Goal: Task Accomplishment & Management: Manage account settings

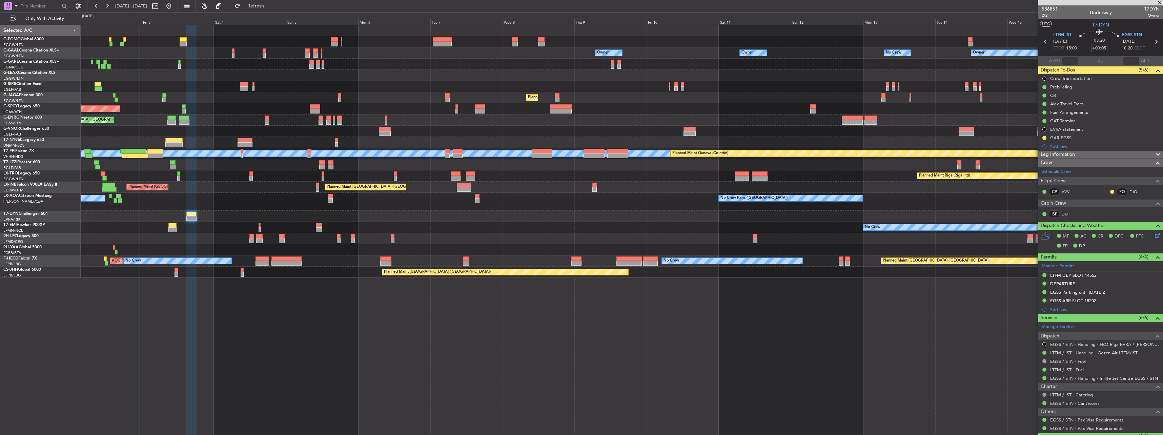
click at [610, 341] on div "Owner Owner No Crew Owner Owner No Crew AOG Maint [GEOGRAPHIC_DATA] Owner Plann…" at bounding box center [622, 230] width 1083 height 411
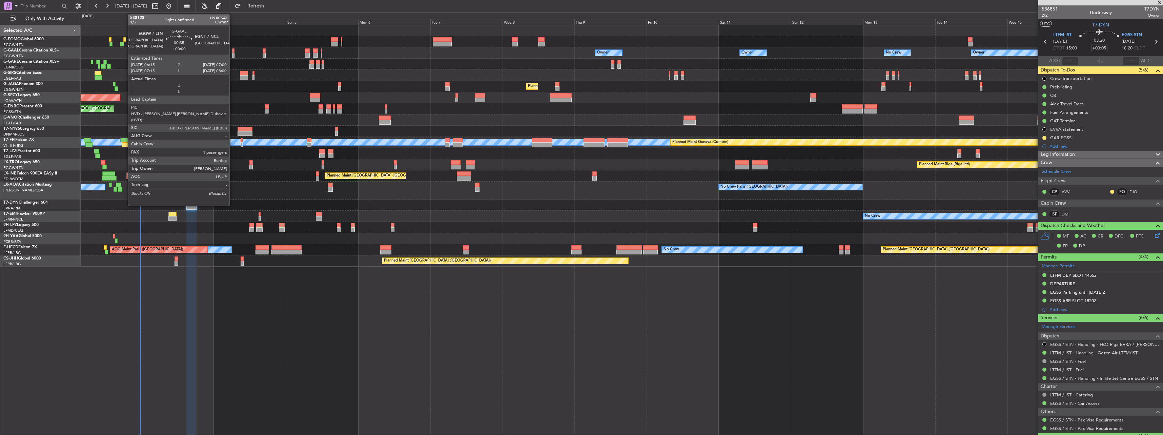
click at [233, 55] on div at bounding box center [233, 55] width 2 height 5
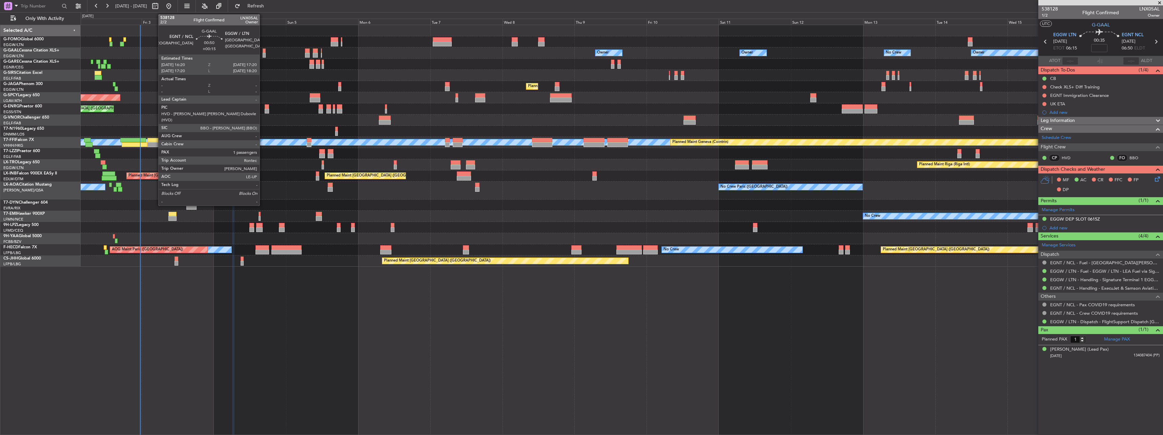
click at [263, 56] on div at bounding box center [264, 55] width 3 height 5
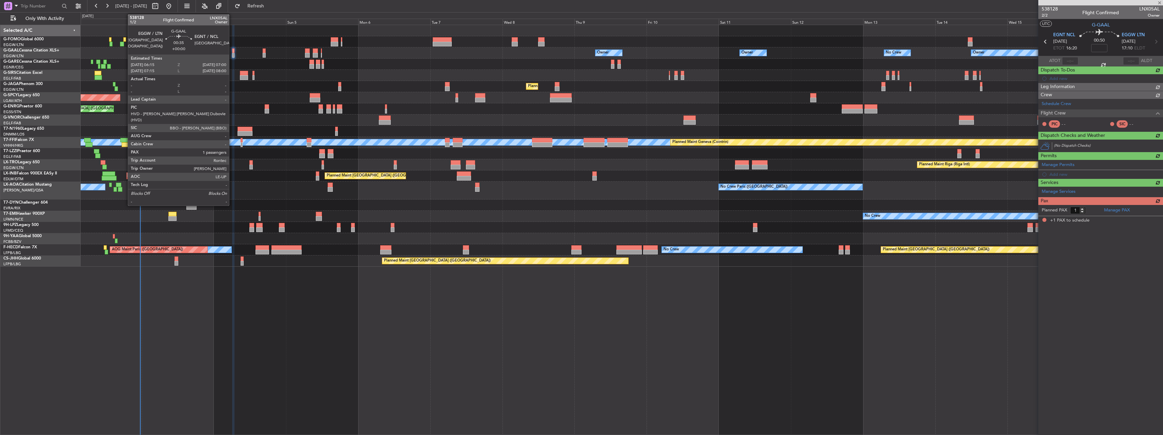
type input "+00:15"
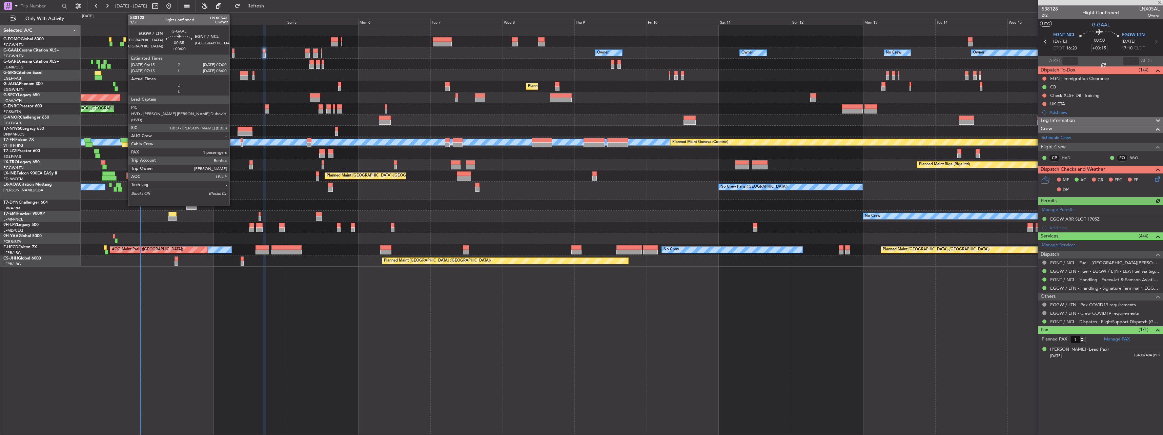
click at [233, 54] on div at bounding box center [233, 55] width 2 height 5
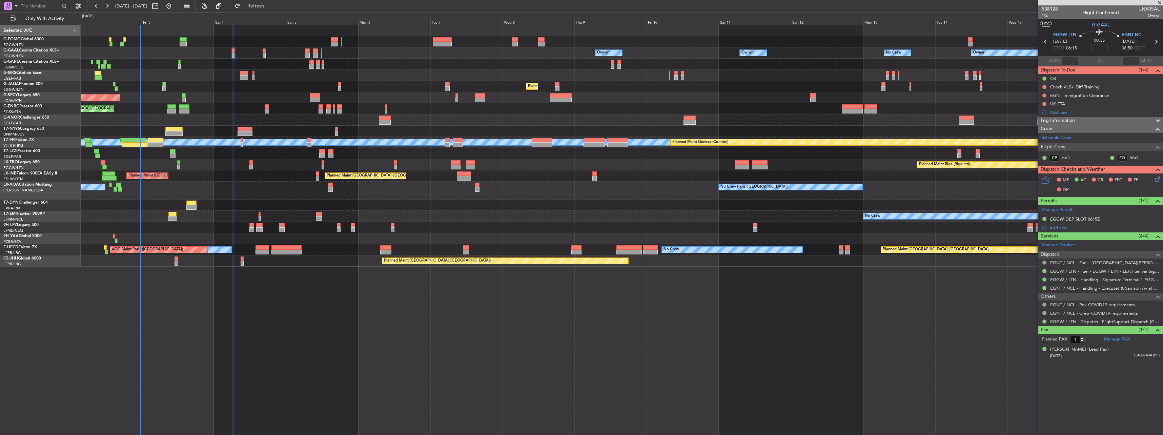
click at [678, 179] on icon at bounding box center [1156, 177] width 5 height 5
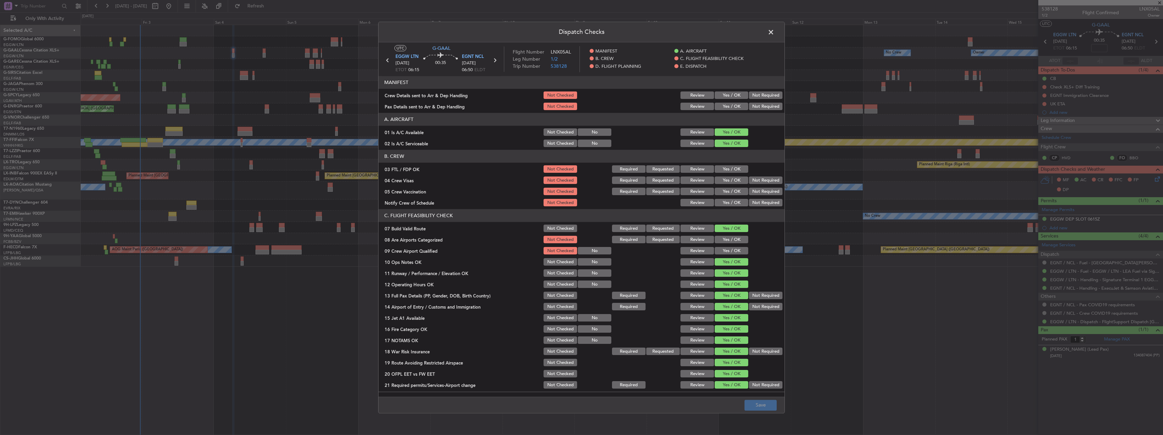
click at [678, 96] on button "Yes / OK" at bounding box center [732, 95] width 34 height 7
click at [678, 103] on button "Yes / OK" at bounding box center [732, 106] width 34 height 7
click at [678, 407] on button "Save" at bounding box center [761, 405] width 32 height 11
click at [678, 32] on span at bounding box center [775, 34] width 0 height 14
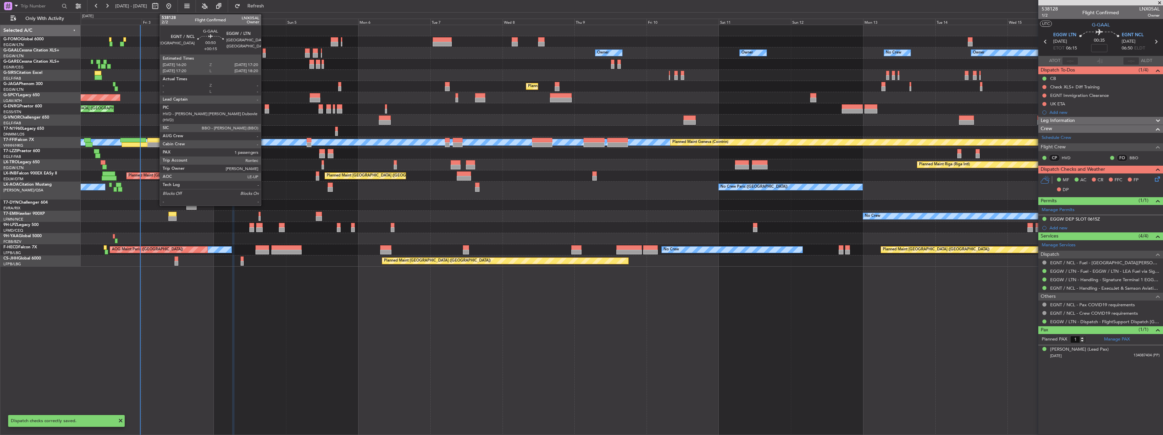
click at [264, 55] on div at bounding box center [264, 55] width 3 height 5
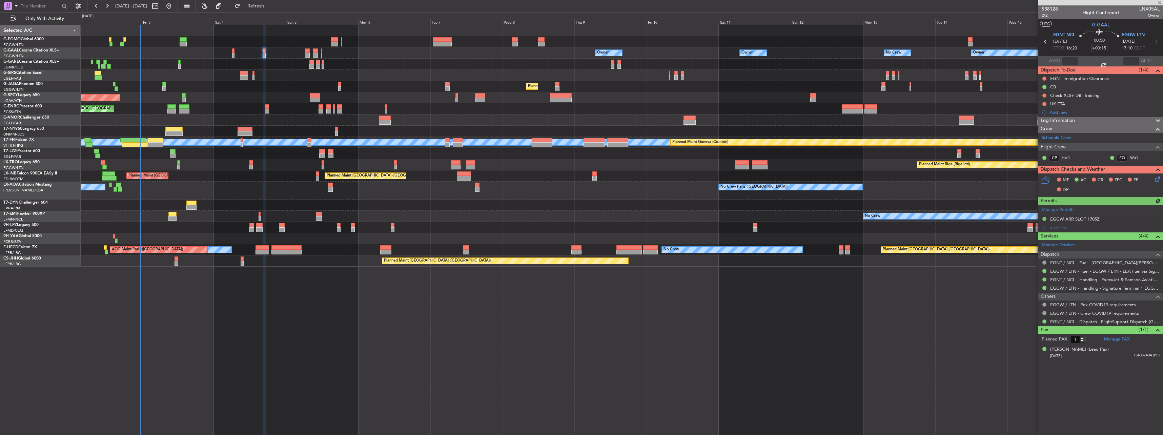
click at [678, 178] on icon at bounding box center [1156, 177] width 5 height 5
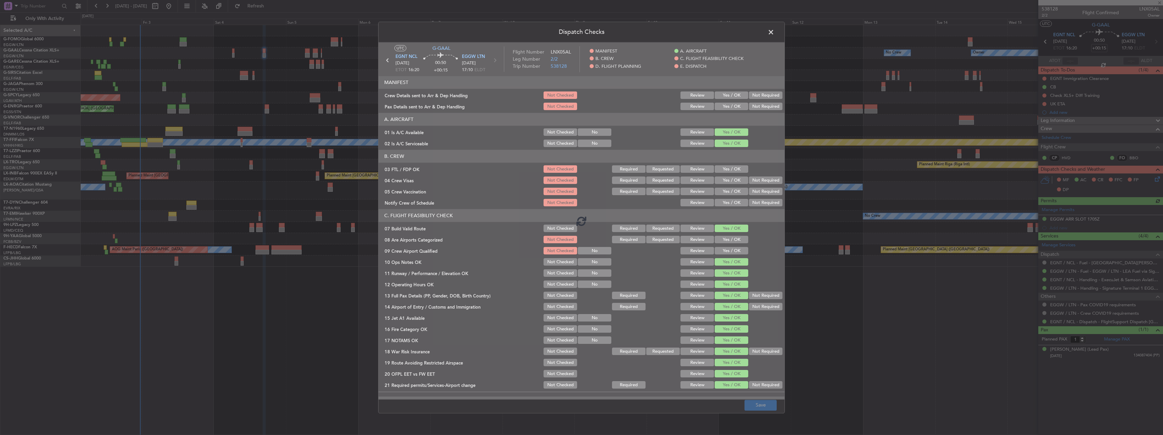
click at [678, 98] on div at bounding box center [582, 220] width 406 height 357
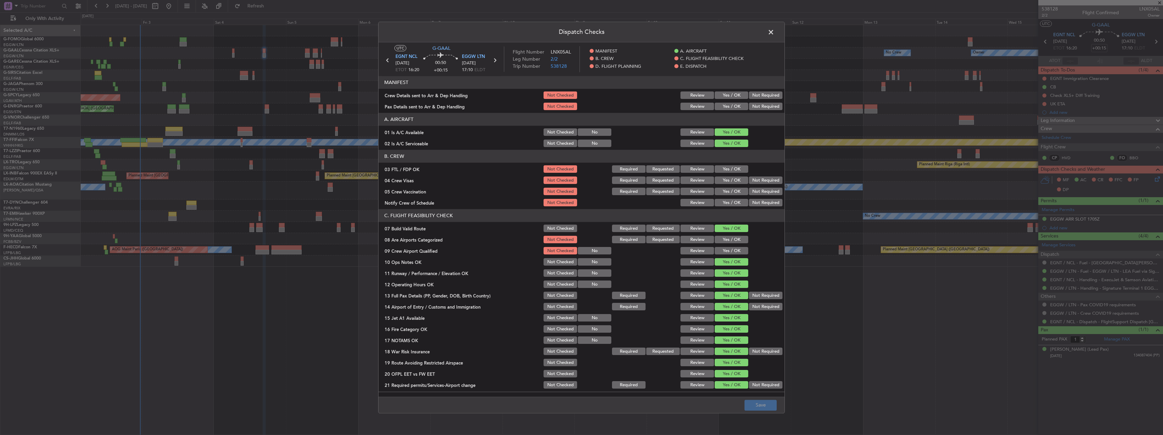
click at [678, 98] on button "Yes / OK" at bounding box center [732, 95] width 34 height 7
click at [678, 109] on button "Yes / OK" at bounding box center [732, 106] width 34 height 7
click at [678, 408] on button "Save" at bounding box center [761, 405] width 32 height 11
click at [678, 32] on span at bounding box center [775, 34] width 0 height 14
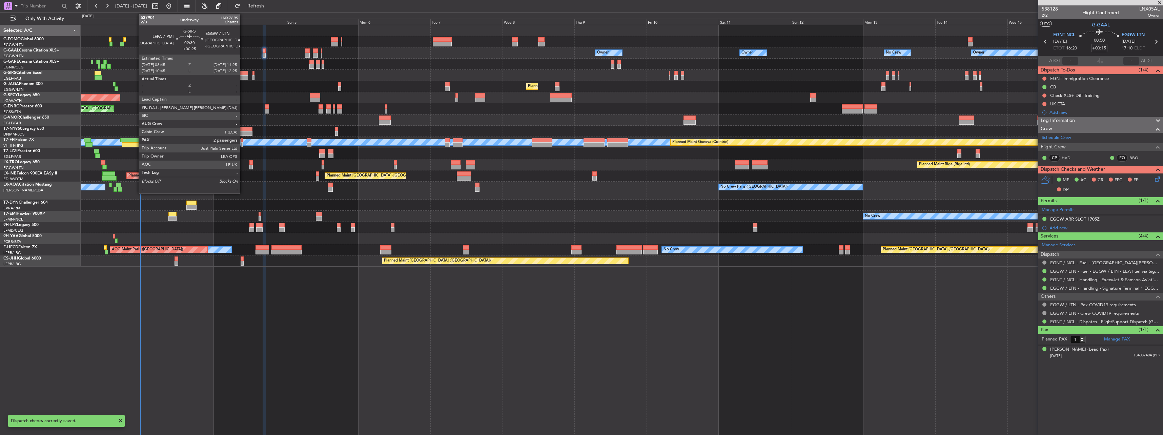
click at [243, 76] on div at bounding box center [244, 77] width 8 height 5
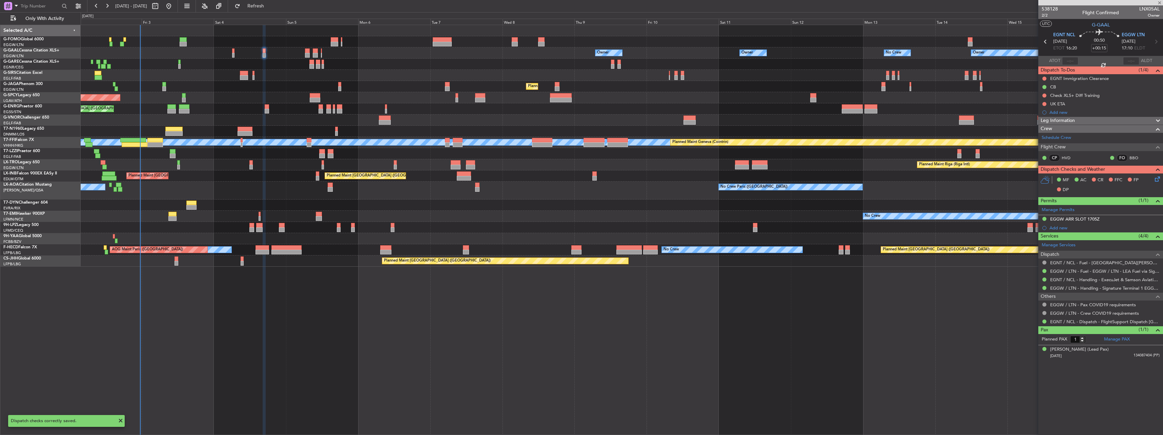
type input "+00:25"
type input "2"
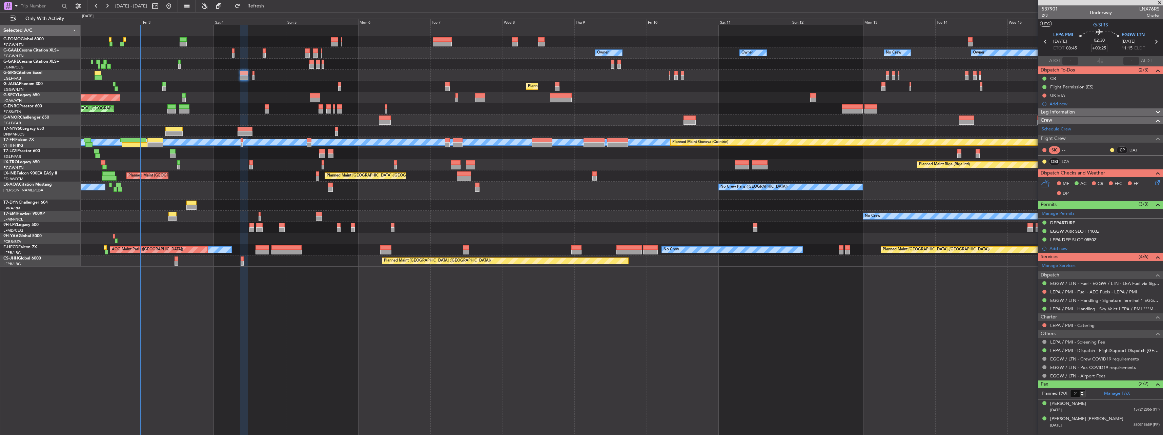
click at [678, 184] on icon at bounding box center [1156, 181] width 5 height 5
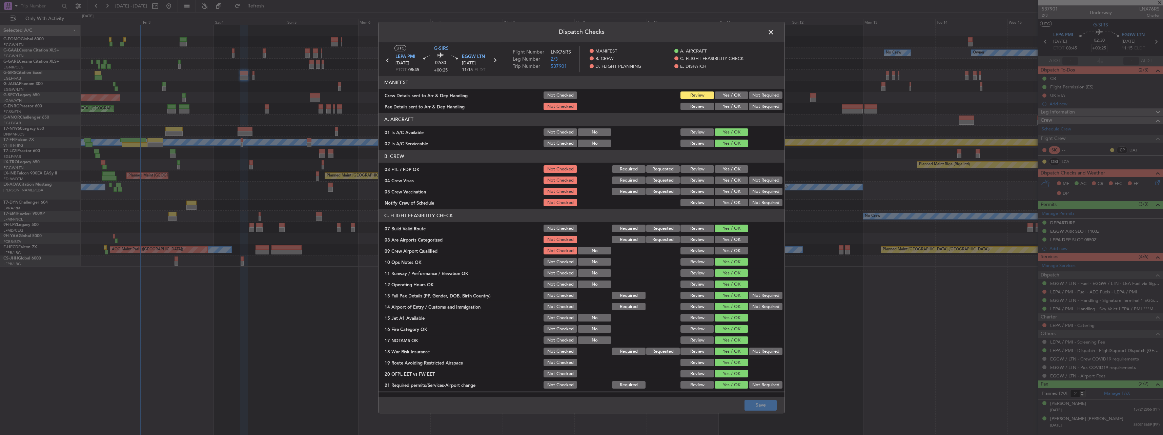
click at [678, 96] on button "Yes / OK" at bounding box center [732, 95] width 34 height 7
click at [678, 104] on button "Yes / OK" at bounding box center [732, 106] width 34 height 7
click at [678, 417] on div "Dispatch Checks UTC G-SIRS LEPA PMI [DATE] ETOT 08:45 02:30 +00:25 EGGW LTN [DA…" at bounding box center [581, 217] width 1163 height 435
click at [678, 407] on button "Save" at bounding box center [761, 405] width 32 height 11
click at [678, 34] on span at bounding box center [775, 34] width 0 height 14
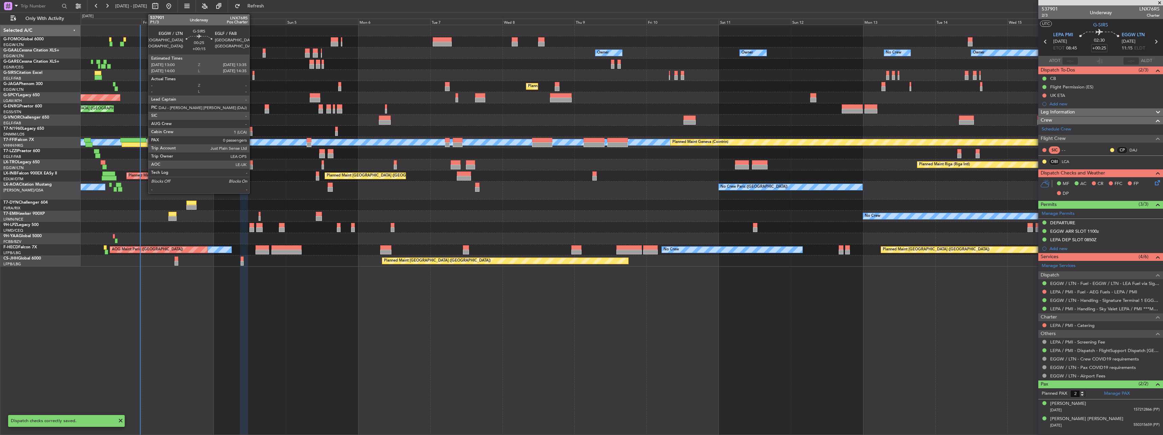
click at [253, 75] on div at bounding box center [254, 77] width 2 height 5
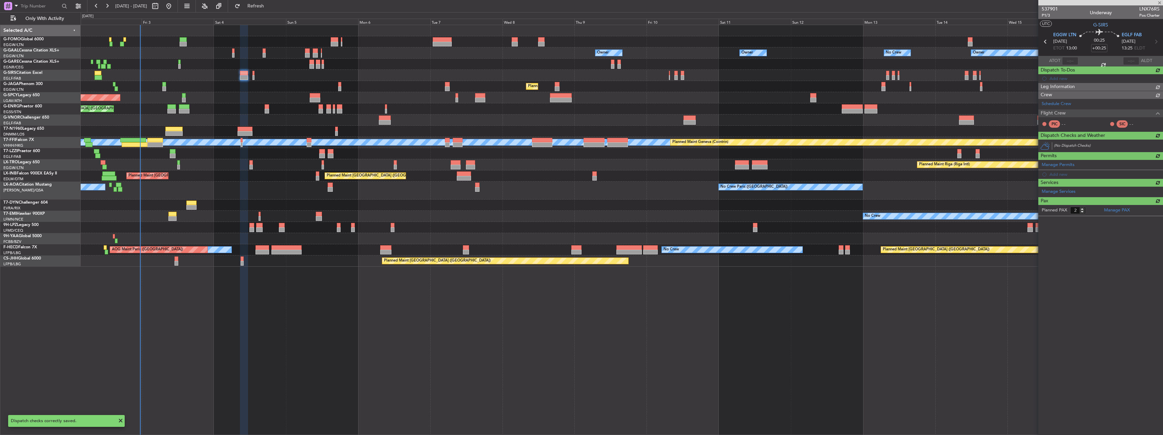
type input "+00:15"
type input "0"
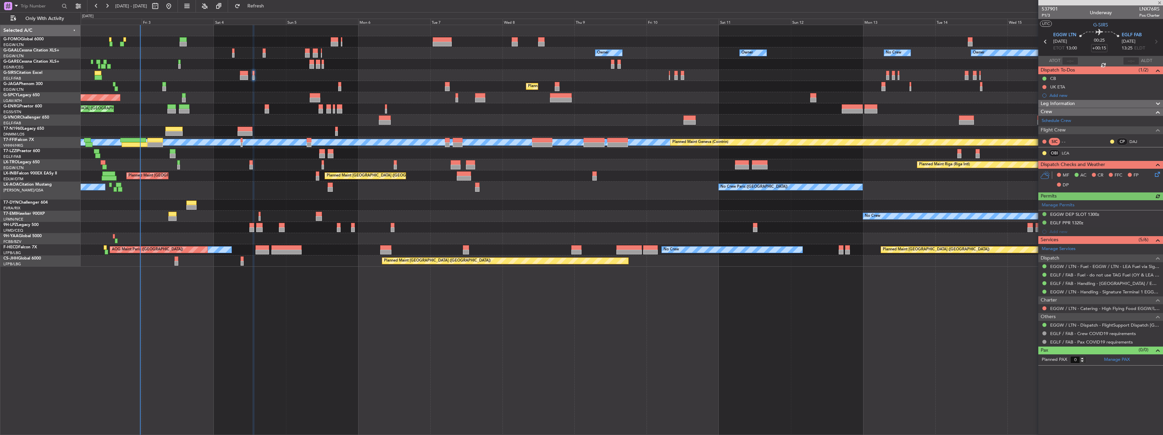
click at [678, 173] on icon at bounding box center [1156, 173] width 5 height 5
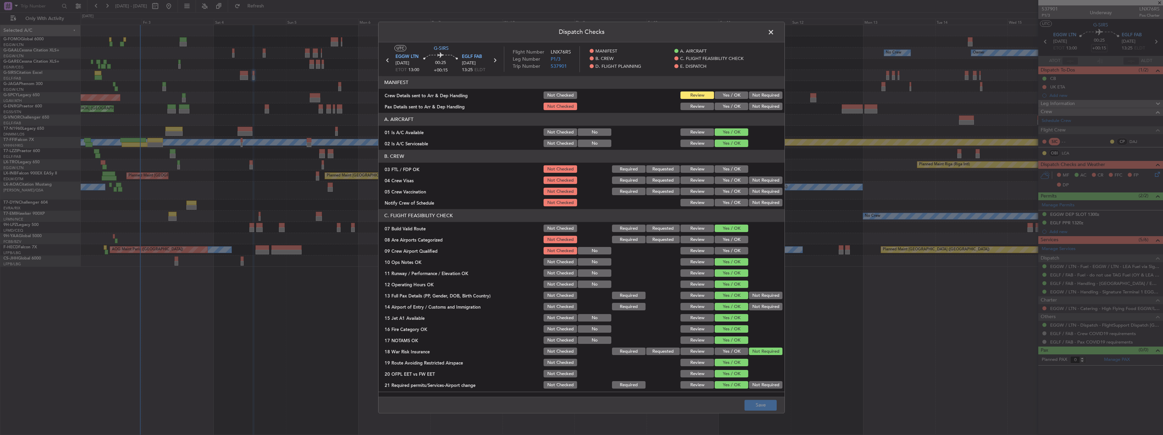
click at [678, 95] on button "Yes / OK" at bounding box center [732, 95] width 34 height 7
drag, startPoint x: 725, startPoint y: 110, endPoint x: 729, endPoint y: 114, distance: 6.0
click at [678, 110] on button "Yes / OK" at bounding box center [732, 106] width 34 height 7
click at [678, 403] on button "Save" at bounding box center [761, 405] width 32 height 11
click at [678, 31] on span at bounding box center [775, 34] width 0 height 14
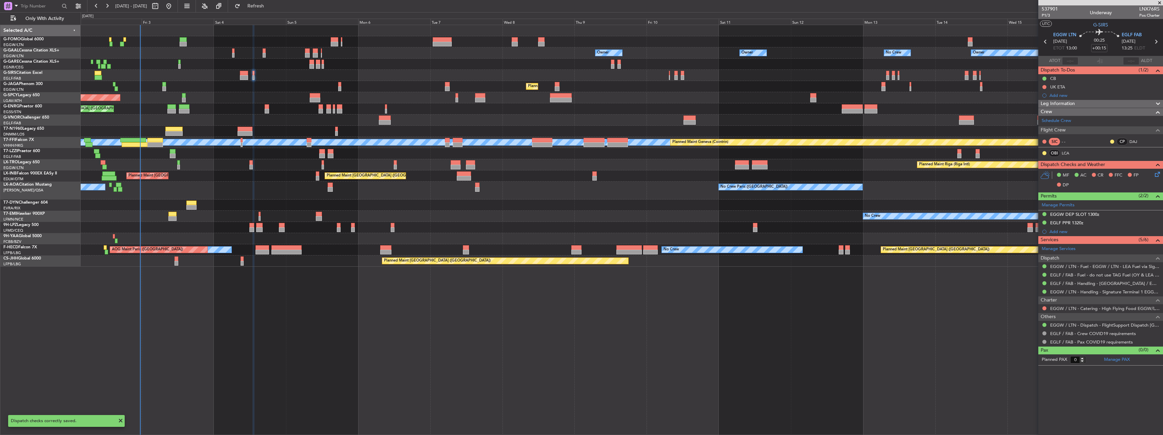
click at [269, 109] on div "Planned Maint [GEOGRAPHIC_DATA] ([GEOGRAPHIC_DATA]) Planned Maint [GEOGRAPHIC_D…" at bounding box center [622, 108] width 1082 height 11
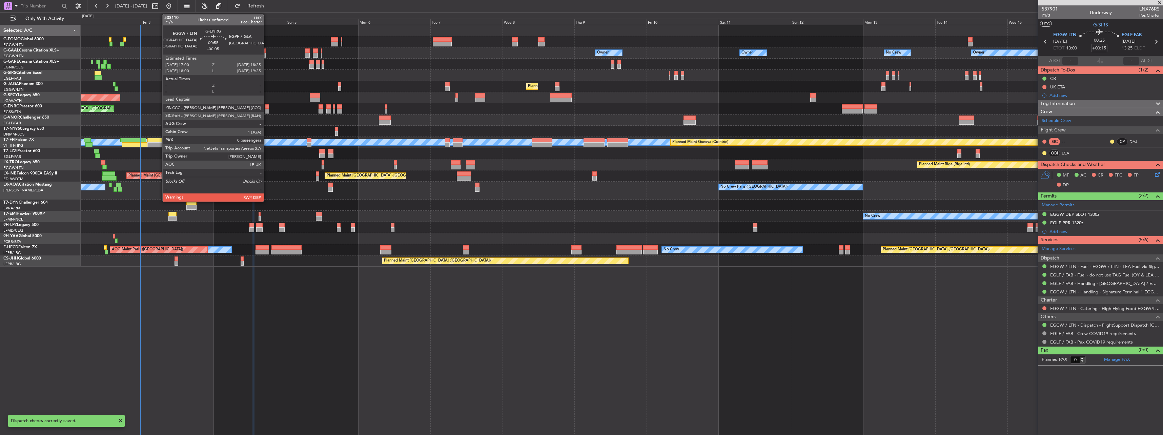
click at [267, 109] on div at bounding box center [267, 111] width 4 height 5
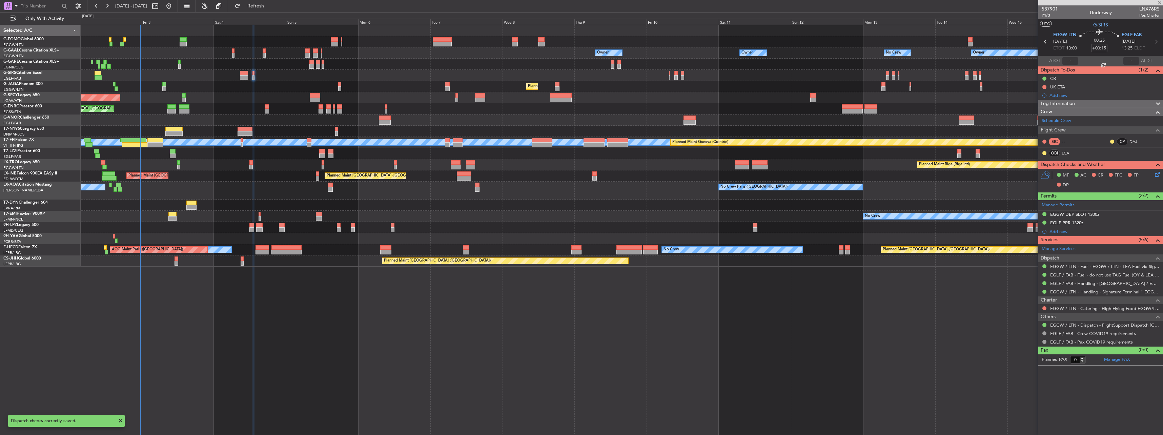
type input "-00:05"
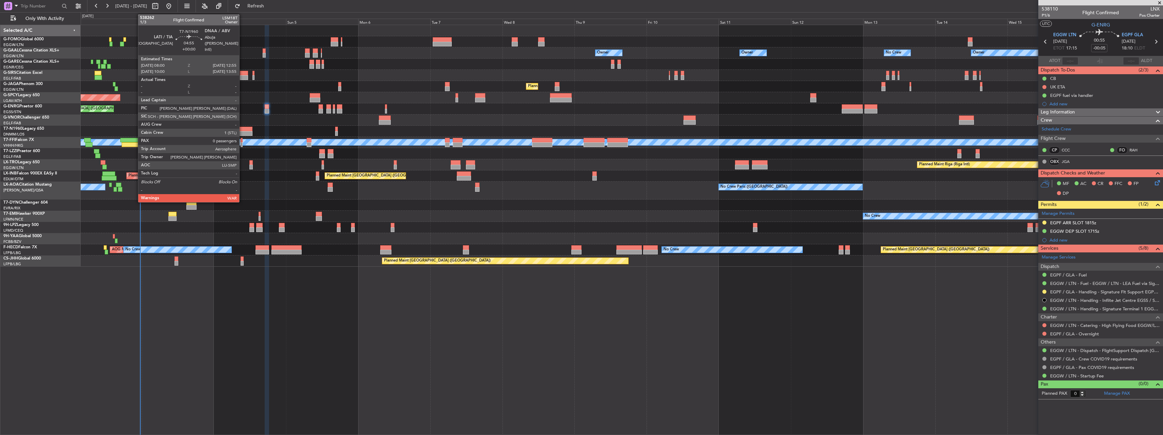
click at [241, 132] on div at bounding box center [245, 133] width 15 height 5
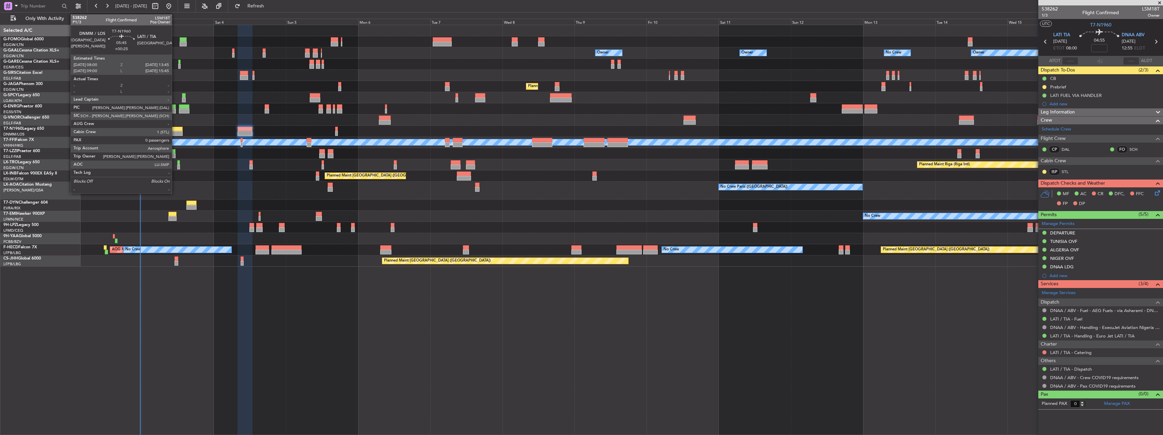
click at [175, 135] on div at bounding box center [174, 133] width 18 height 5
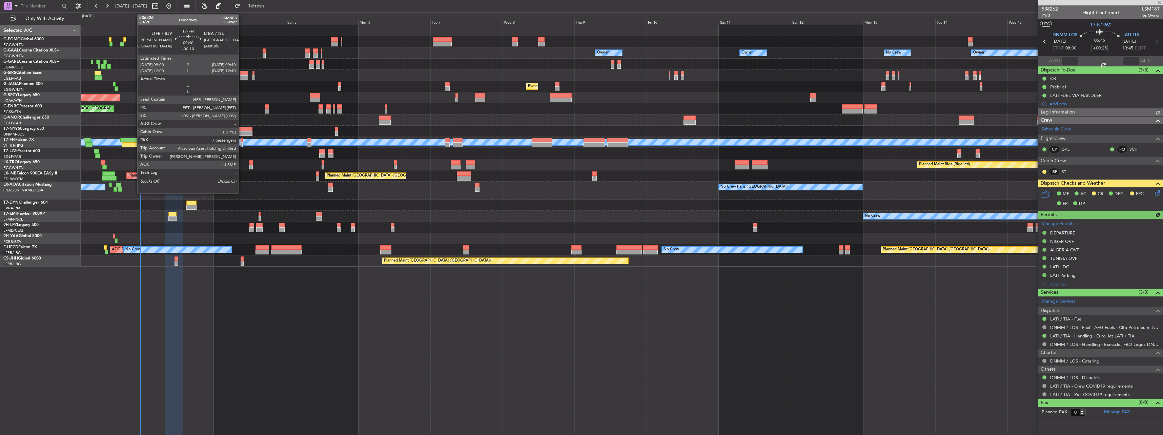
click at [242, 142] on div at bounding box center [242, 140] width 2 height 5
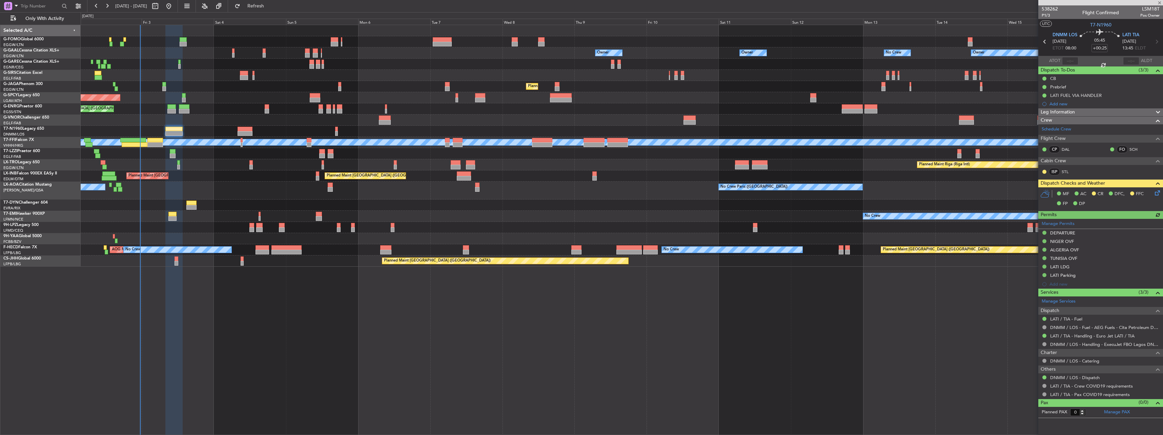
type input "-00:10"
type input "7"
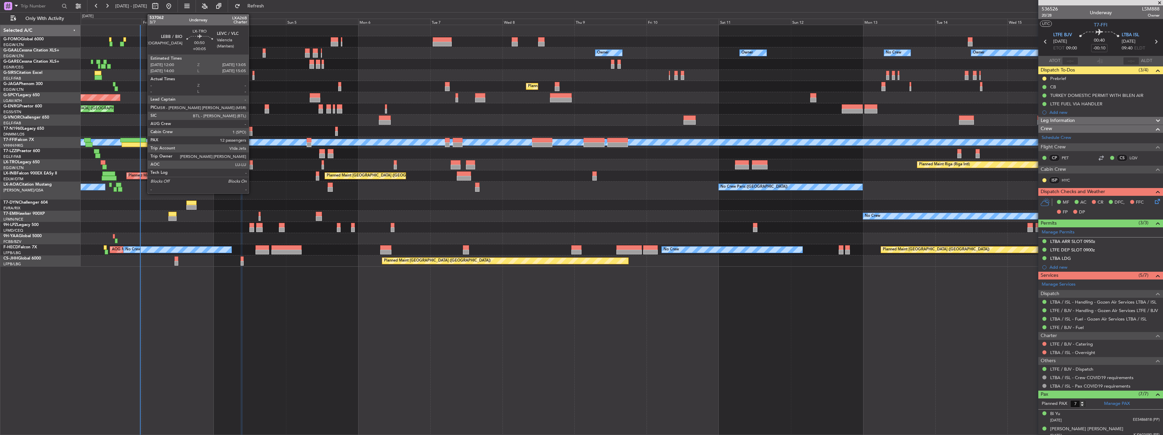
click at [252, 164] on div at bounding box center [250, 162] width 3 height 5
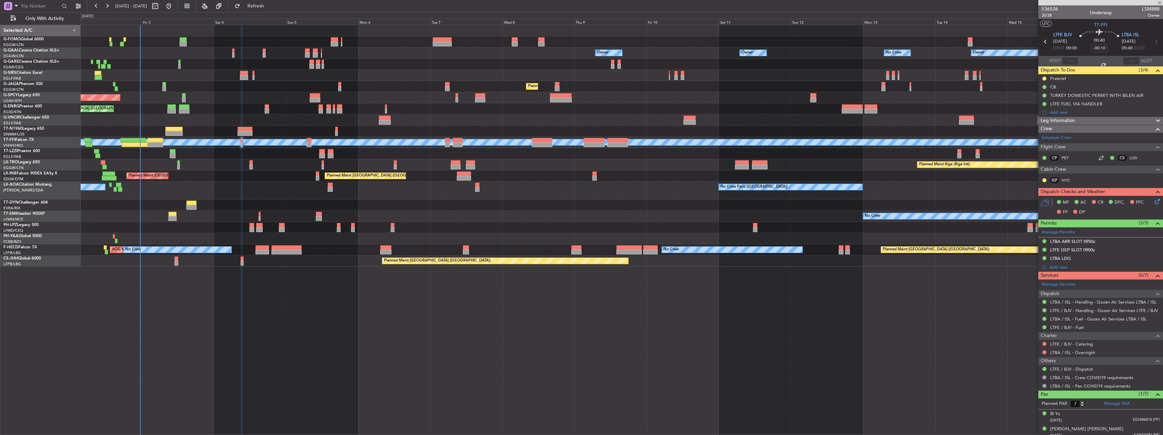
type input "+00:05"
type input "12"
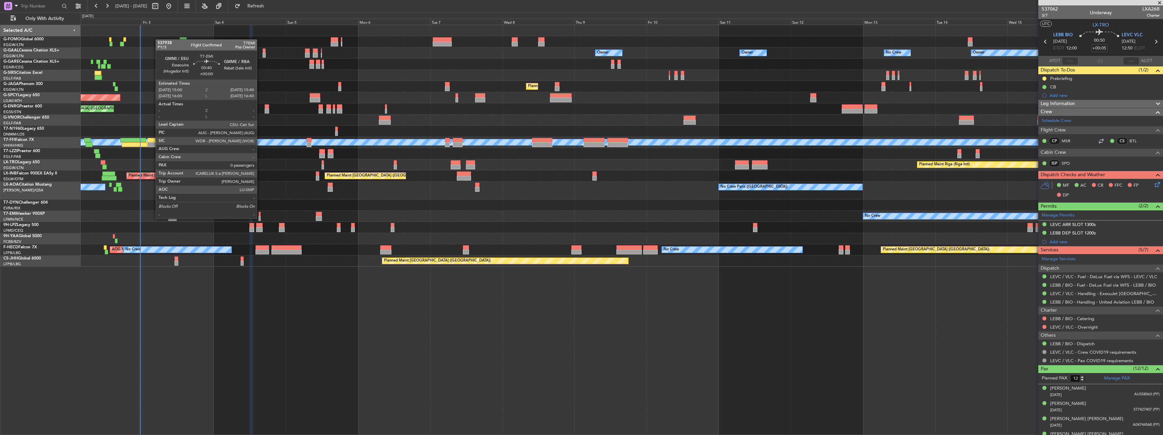
click at [260, 218] on div at bounding box center [260, 218] width 2 height 5
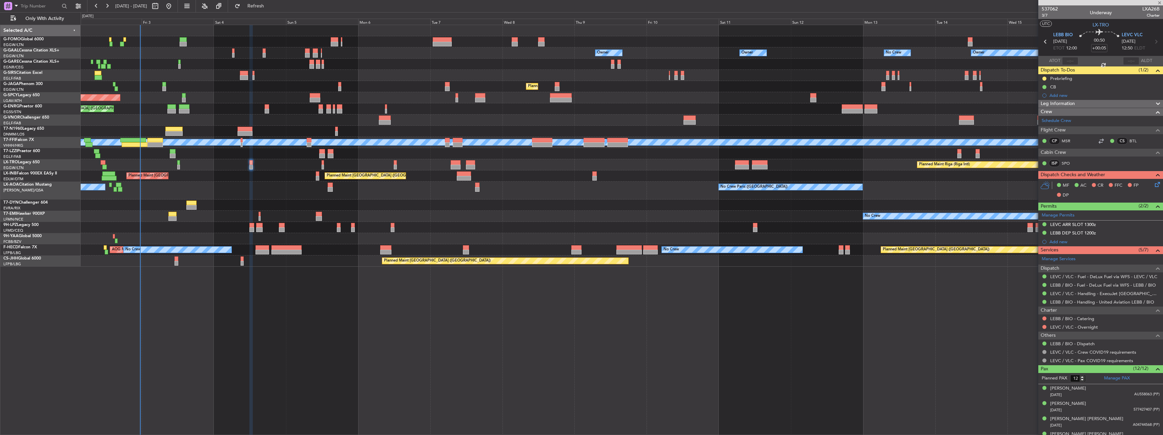
type input "0"
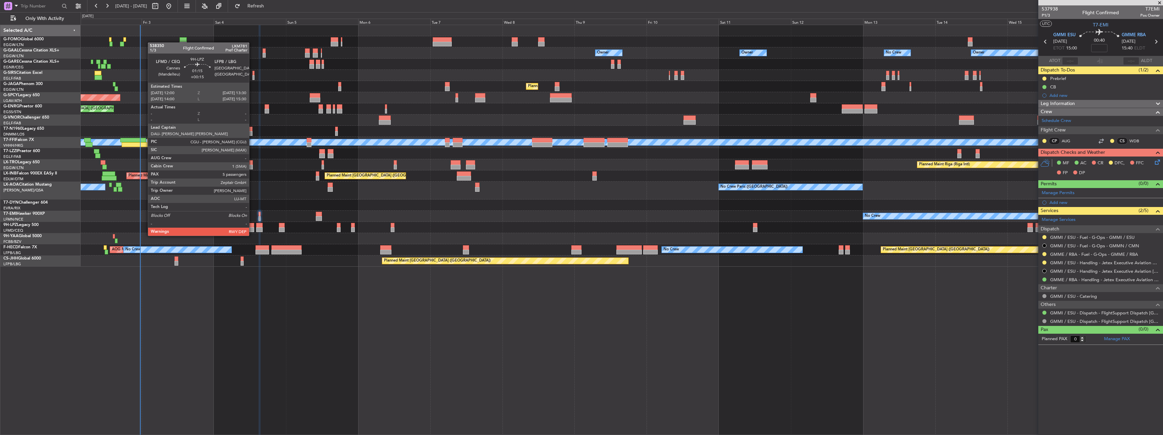
click at [252, 229] on div at bounding box center [251, 229] width 5 height 5
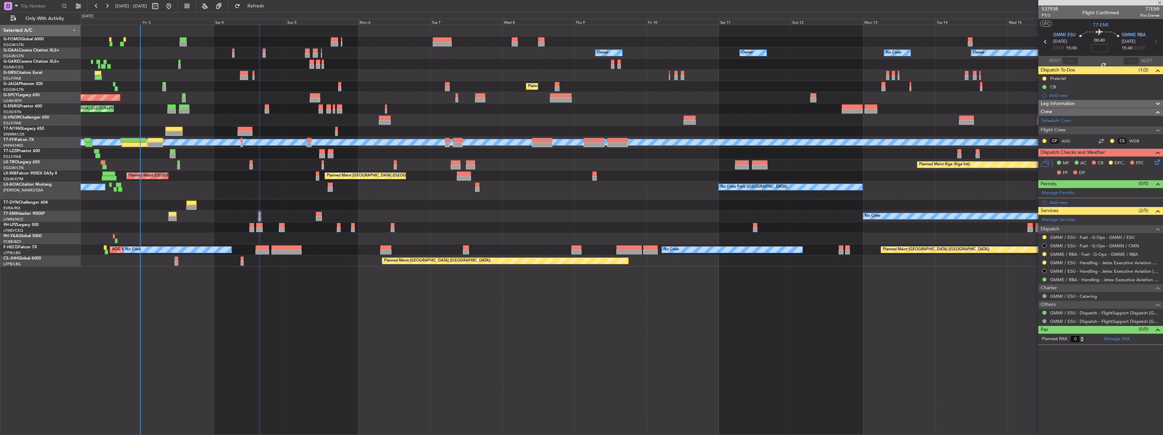
type input "+00:15"
type input "5"
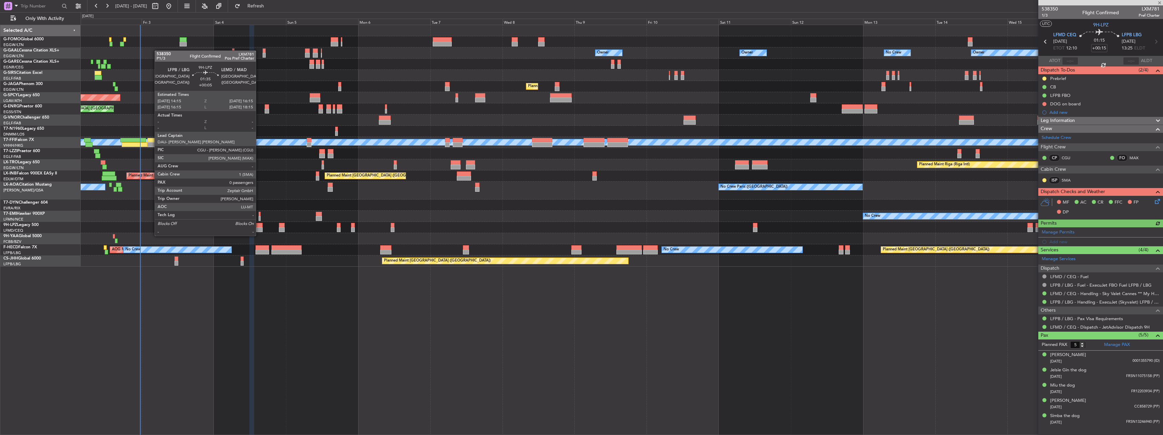
click at [259, 229] on div at bounding box center [259, 229] width 6 height 5
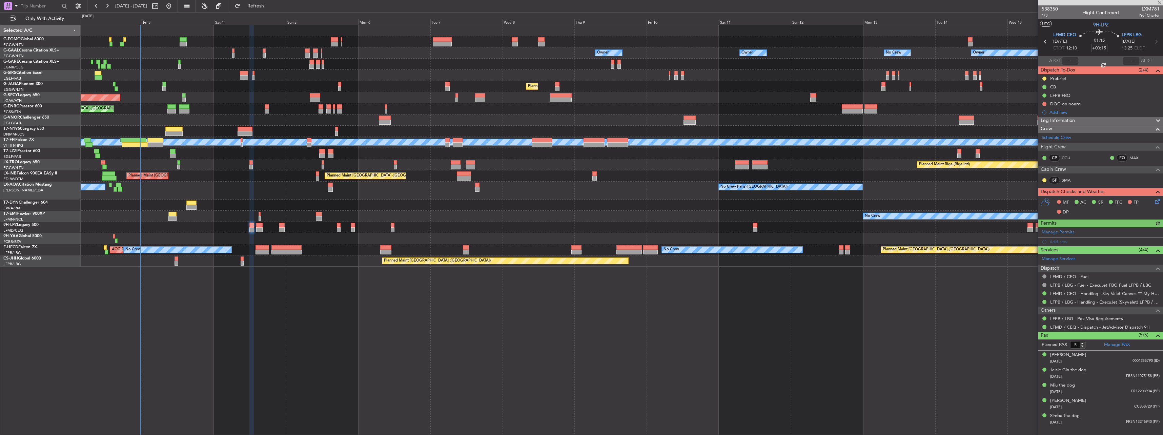
type input "+00:05"
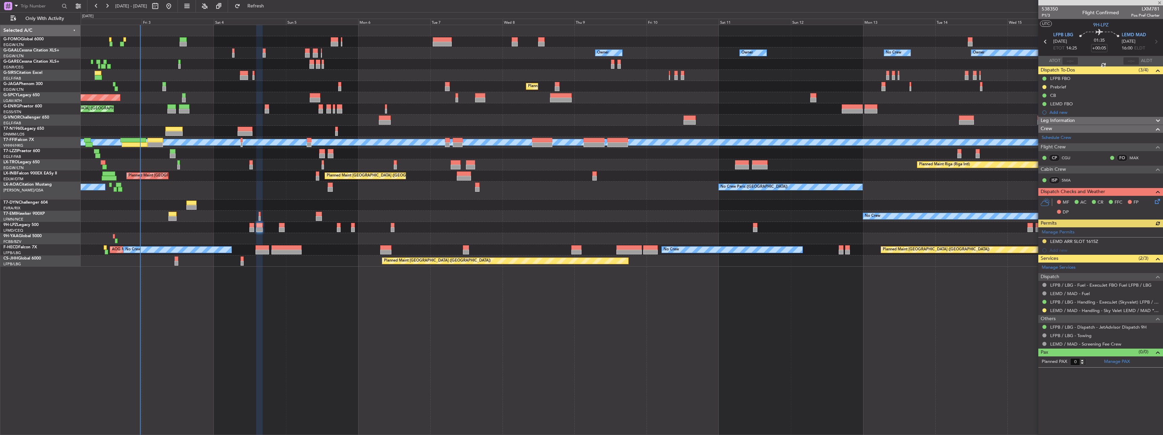
click at [272, 227] on div at bounding box center [622, 227] width 1082 height 11
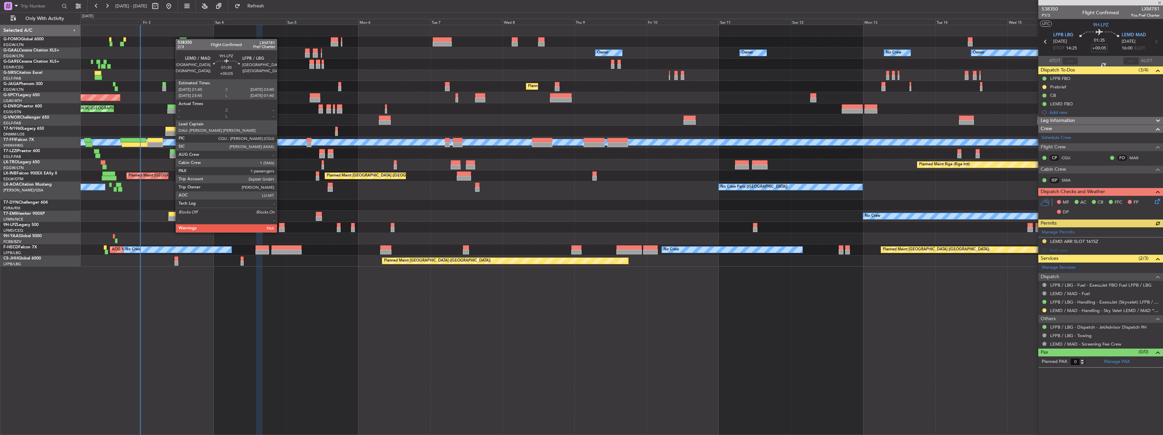
click at [280, 226] on div at bounding box center [282, 225] width 6 height 5
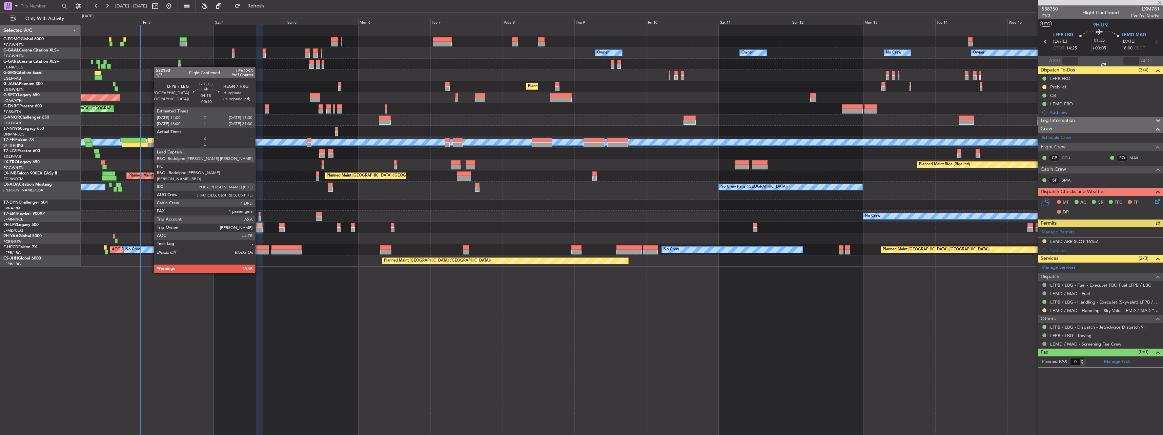
type input "1"
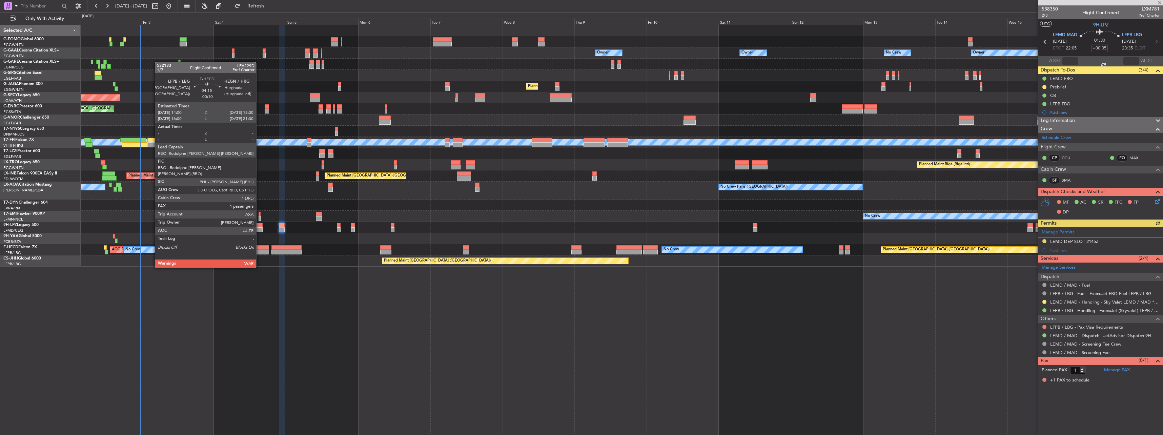
click at [259, 249] on div at bounding box center [263, 247] width 14 height 5
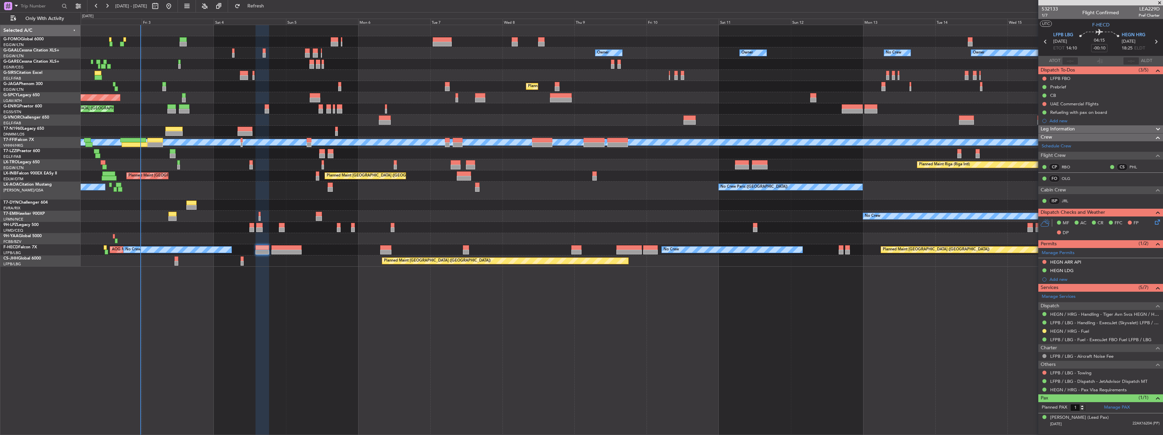
click at [298, 245] on div "Planned Maint [GEOGRAPHIC_DATA] ([GEOGRAPHIC_DATA]) No Crew AOG Maint [GEOGRAPH…" at bounding box center [622, 249] width 1082 height 11
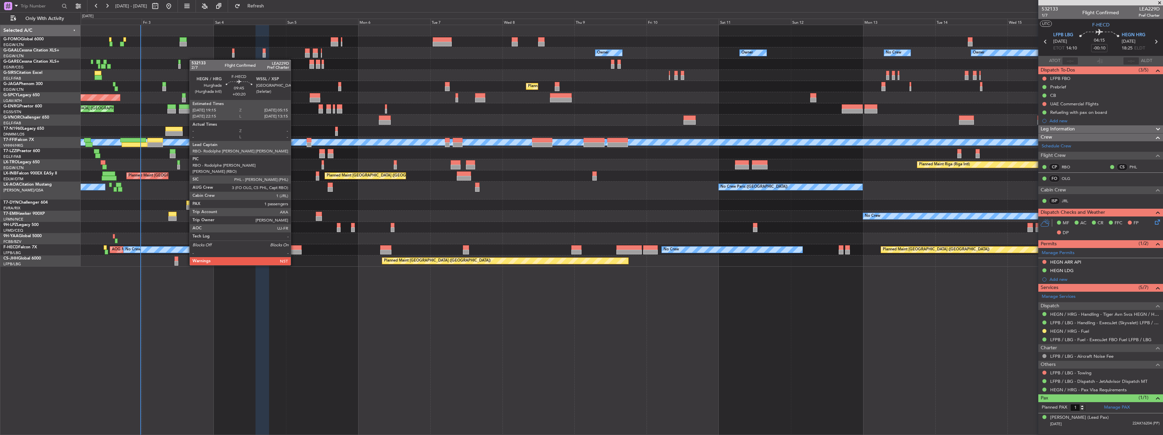
click at [294, 246] on div at bounding box center [287, 247] width 30 height 5
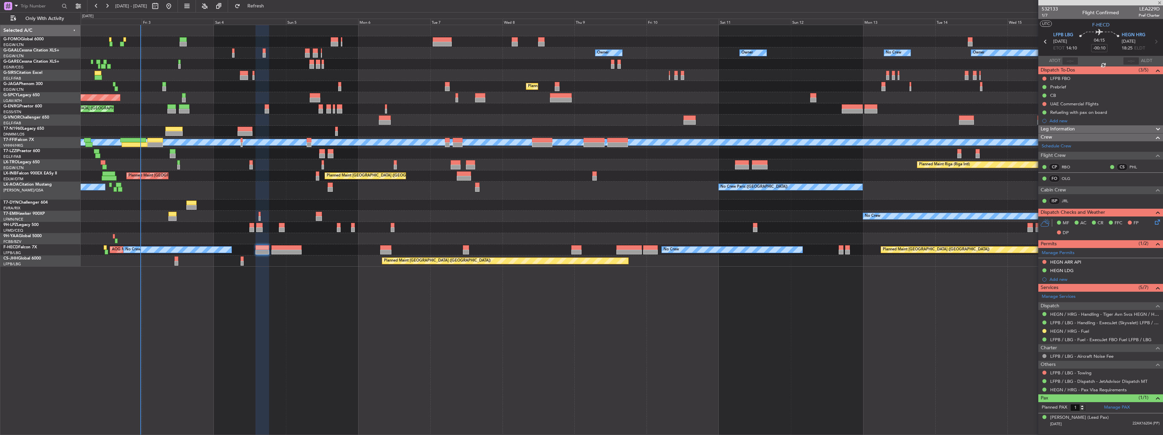
type input "+00:20"
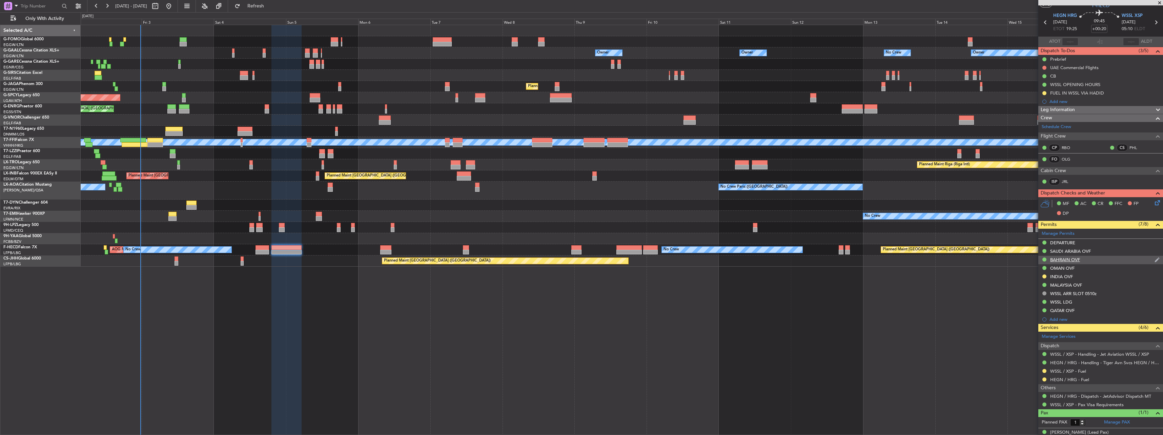
scroll to position [27, 0]
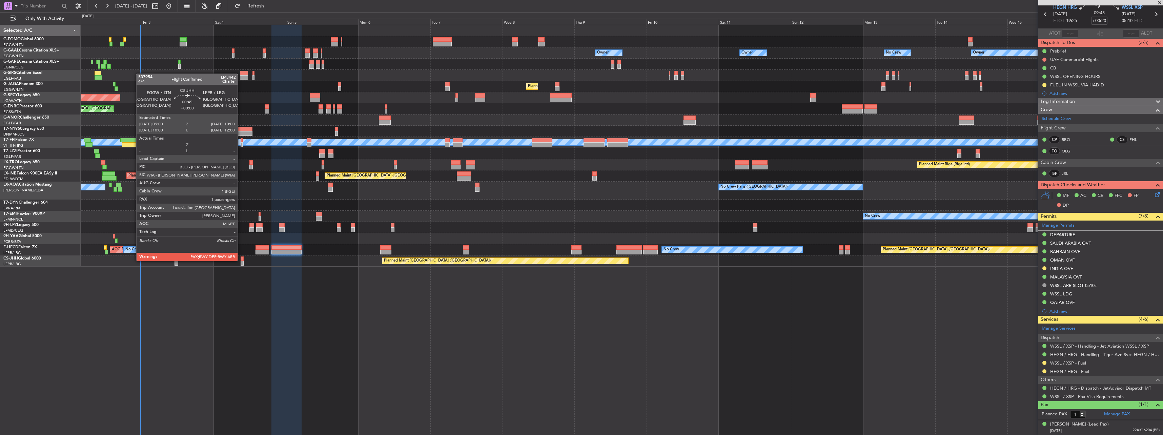
click at [241, 260] on div at bounding box center [242, 259] width 3 height 5
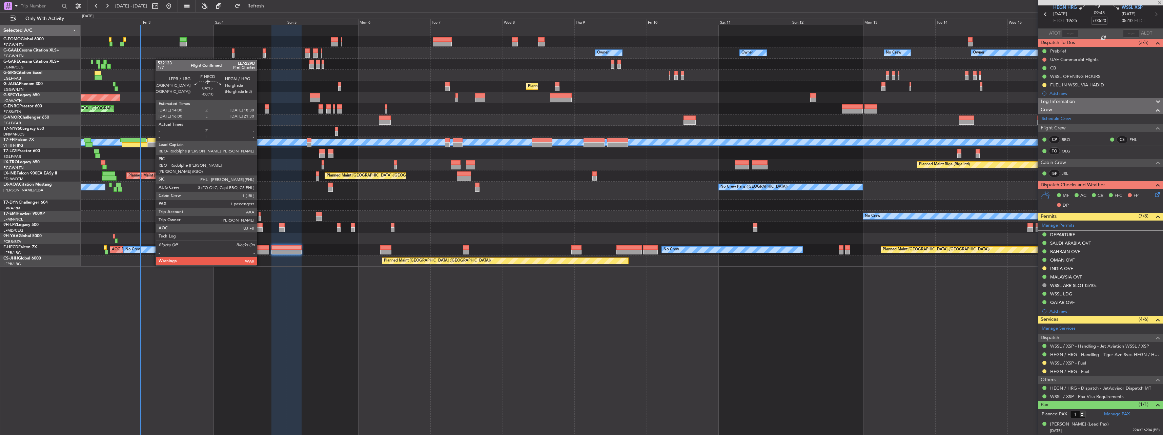
type input "4"
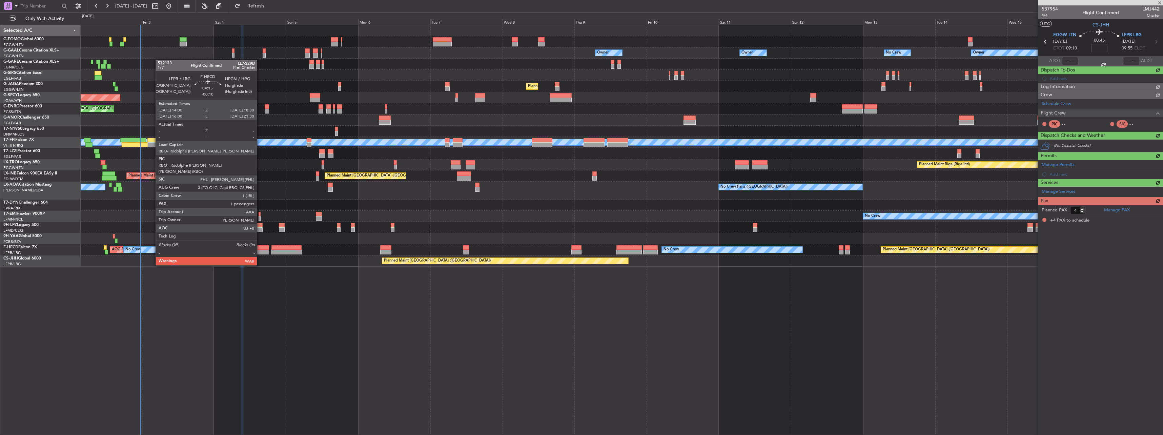
scroll to position [0, 0]
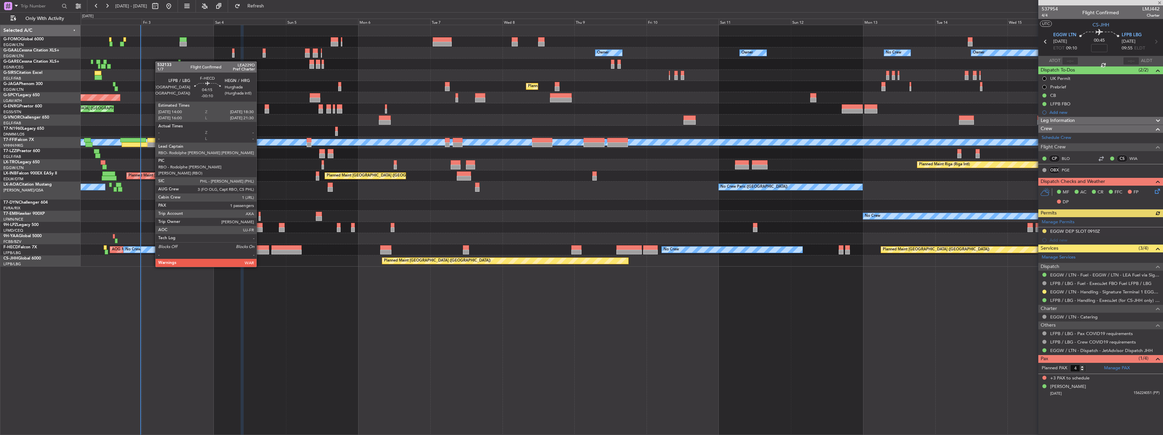
click at [260, 248] on div at bounding box center [263, 247] width 14 height 5
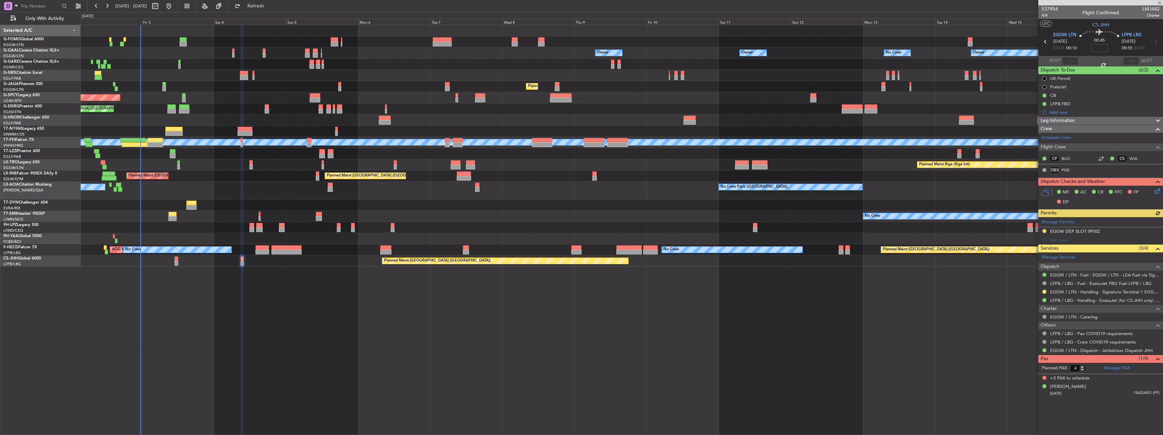
type input "-00:10"
type input "1"
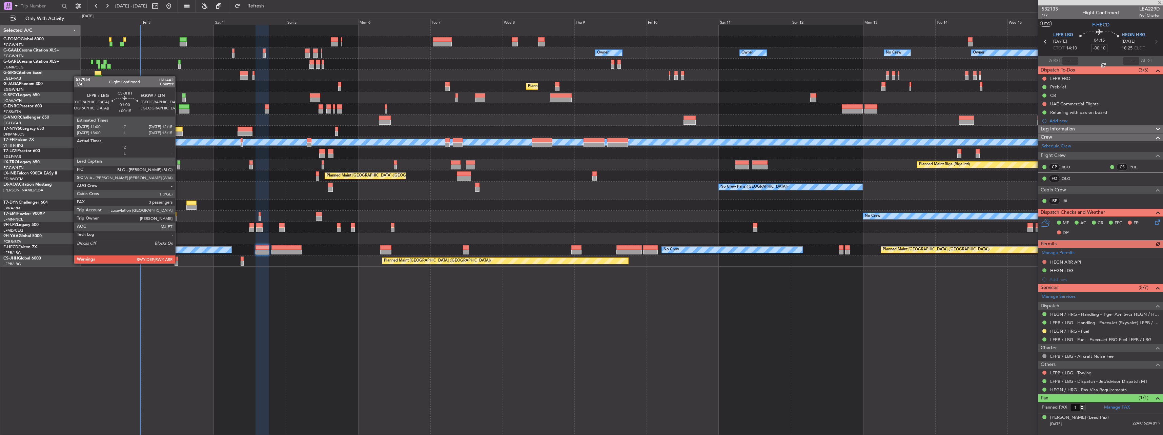
click at [178, 263] on div at bounding box center [177, 263] width 4 height 5
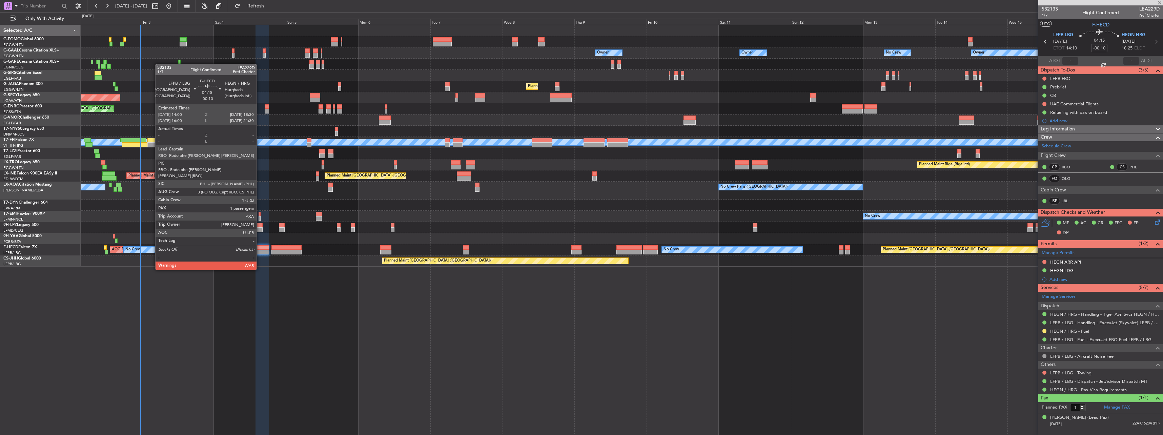
type input "+00:15"
type input "3"
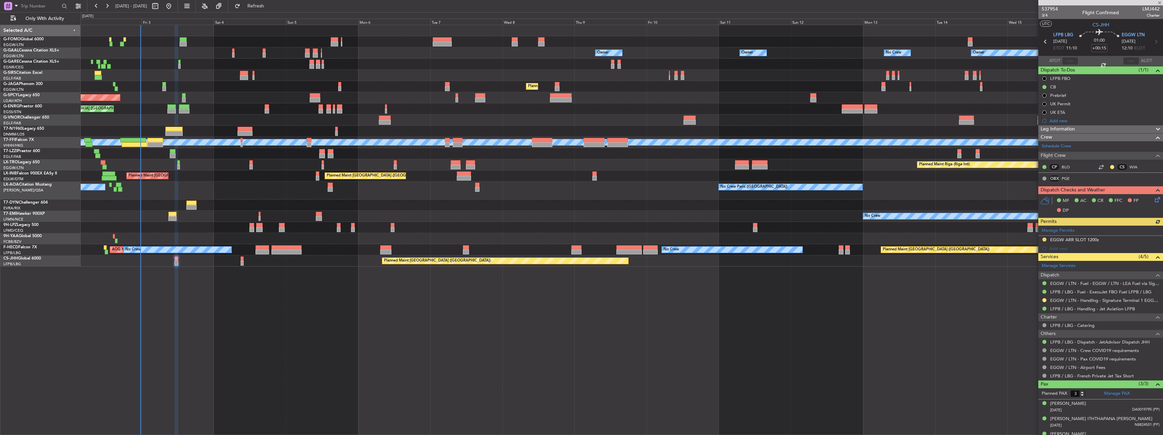
click at [260, 250] on div at bounding box center [263, 252] width 14 height 5
type input "-00:10"
type input "1"
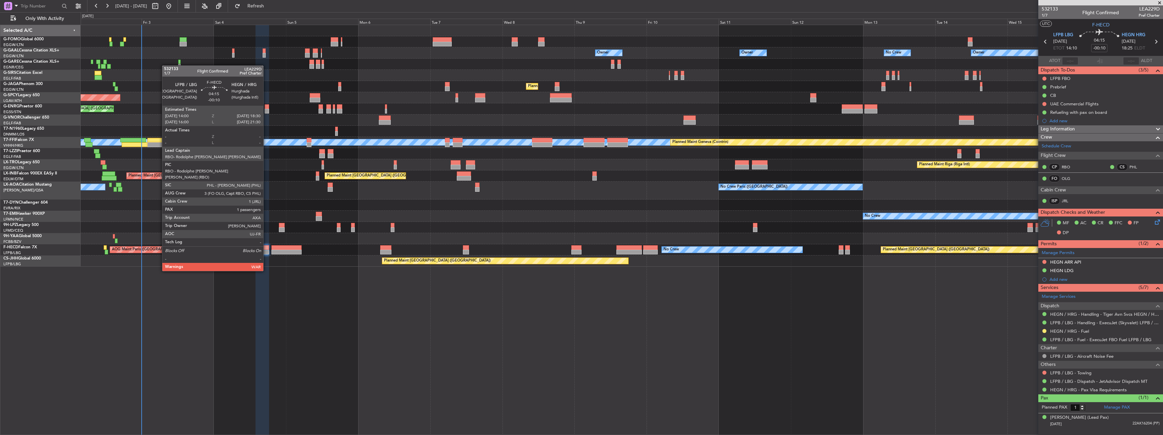
click at [273, 251] on div at bounding box center [287, 252] width 30 height 5
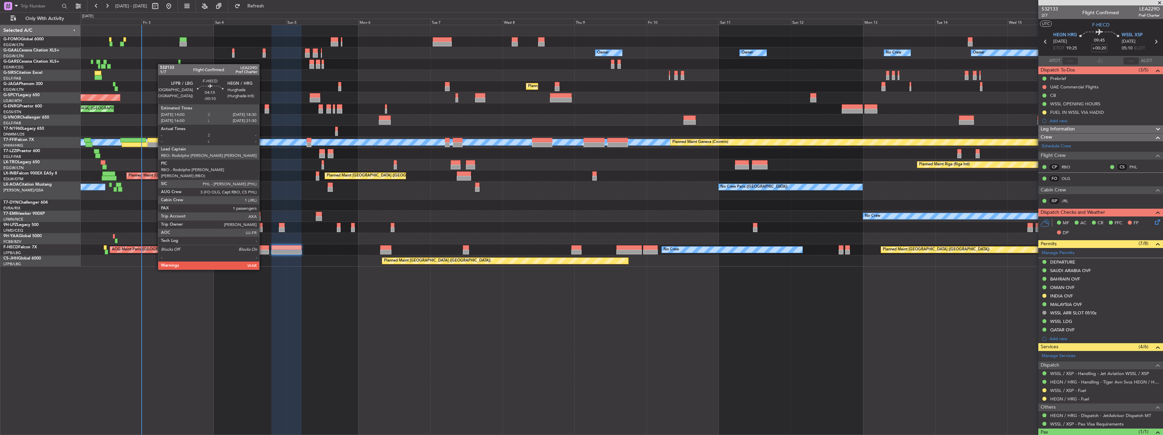
click at [262, 251] on div at bounding box center [263, 252] width 14 height 5
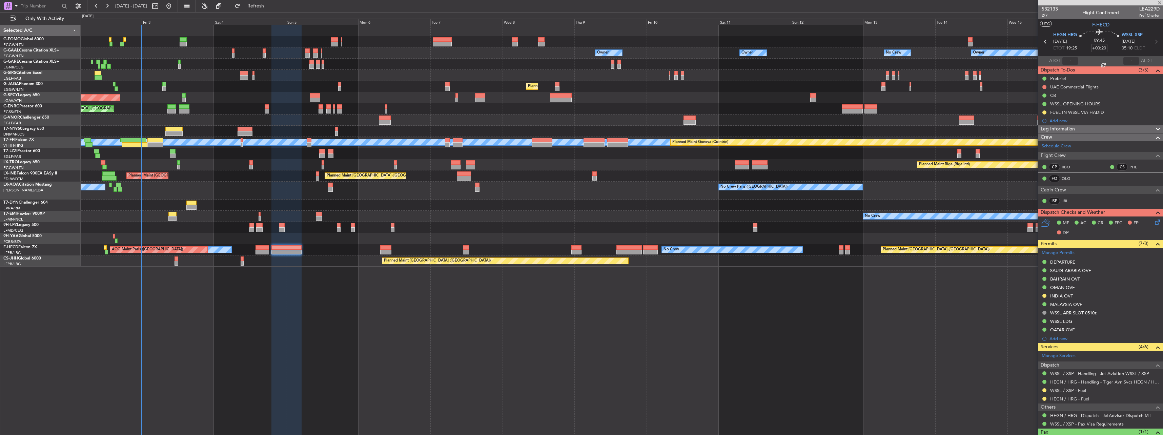
type input "-00:10"
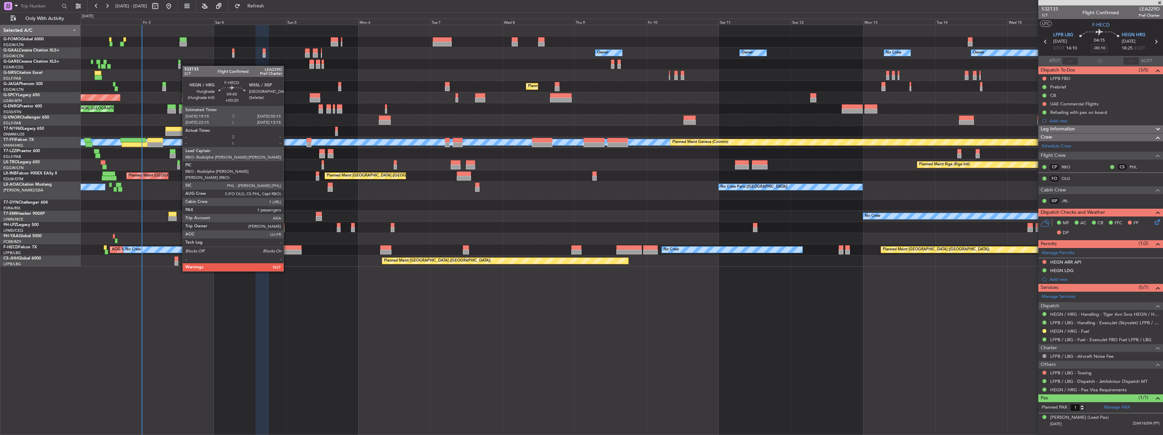
click at [287, 253] on div at bounding box center [287, 252] width 30 height 5
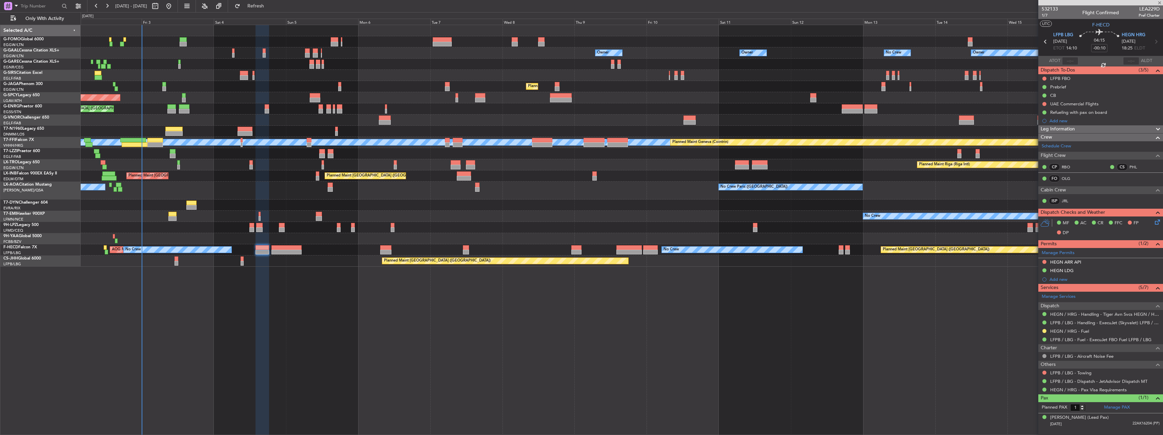
type input "+00:20"
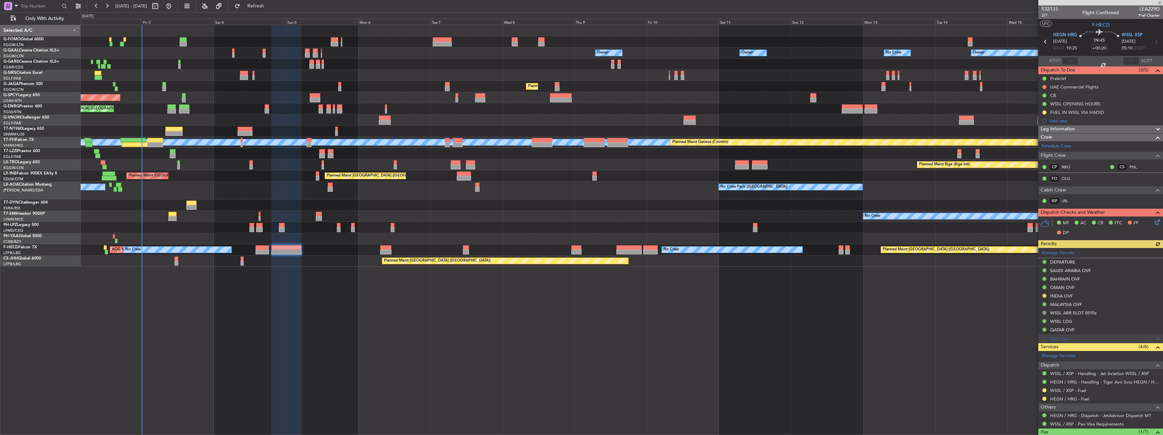
click at [1062, 339] on div "Manage Permits DEPARTURE [GEOGRAPHIC_DATA] OVF [GEOGRAPHIC_DATA] OVF [GEOGRAPHI…" at bounding box center [1101, 295] width 125 height 95
click at [1063, 339] on div "Add new" at bounding box center [1102, 339] width 104 height 6
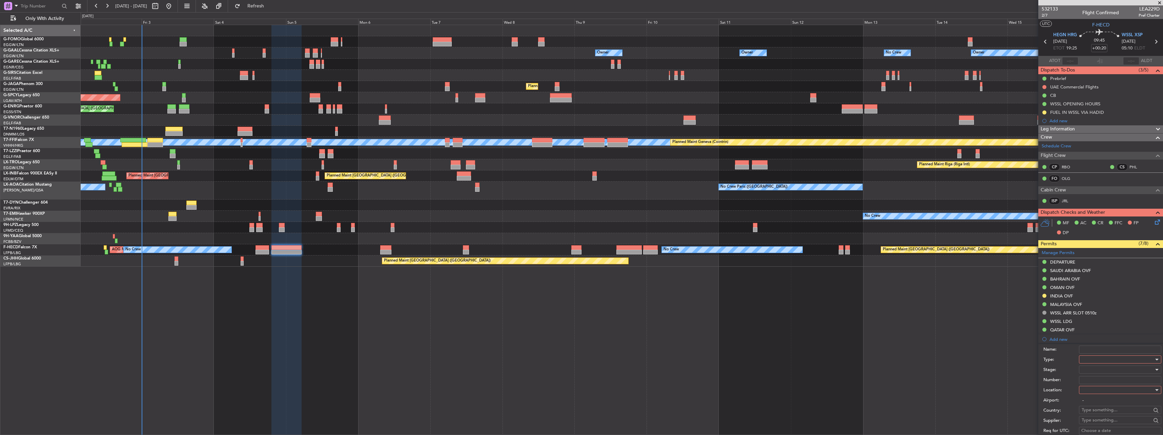
drag, startPoint x: 1089, startPoint y: 359, endPoint x: 1093, endPoint y: 357, distance: 4.1
click at [1091, 358] on div at bounding box center [1118, 360] width 72 height 10
click at [1095, 398] on span "API" at bounding box center [1117, 394] width 71 height 10
click at [1092, 392] on div at bounding box center [1118, 390] width 72 height 10
click at [1091, 402] on span "Departure" at bounding box center [1117, 404] width 71 height 10
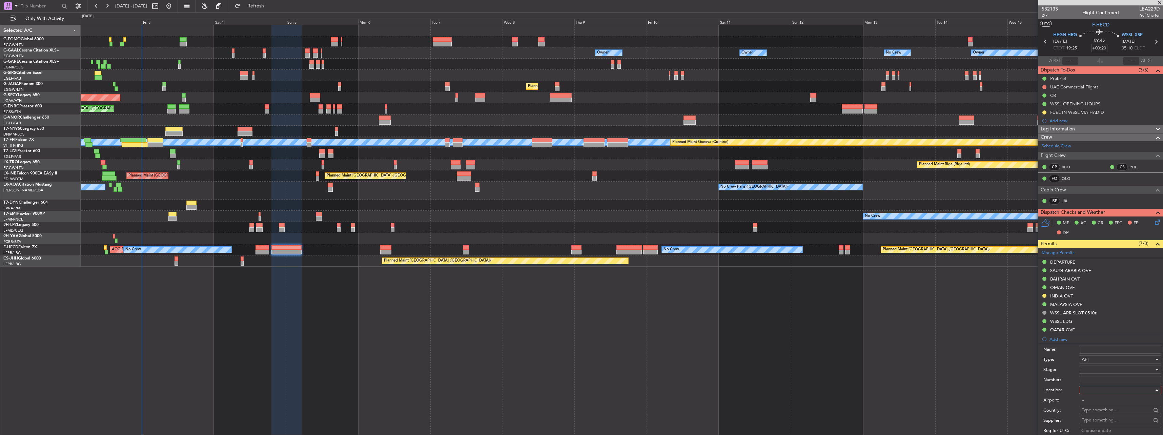
type input "HEGN / HRG"
click at [1087, 370] on div at bounding box center [1118, 370] width 72 height 10
click at [1023, 372] on div at bounding box center [581, 217] width 1163 height 435
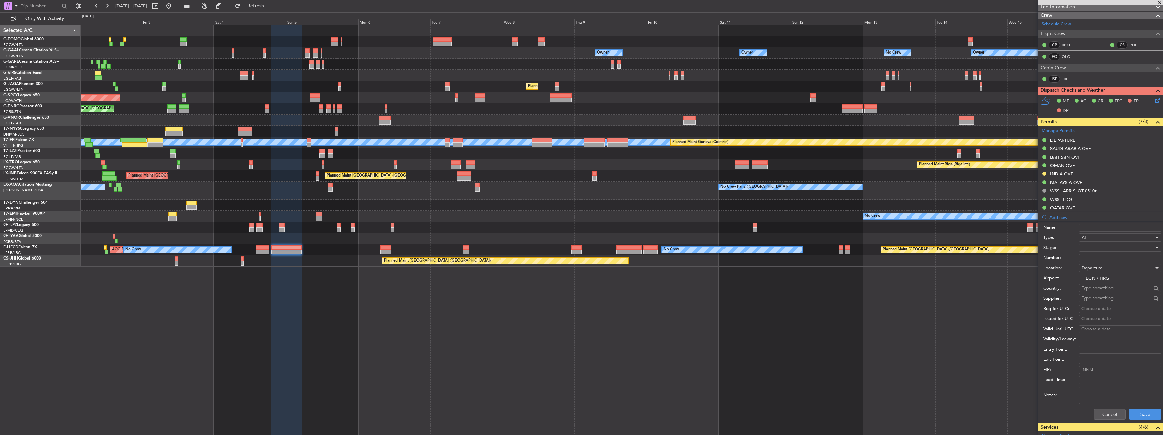
scroll to position [169, 0]
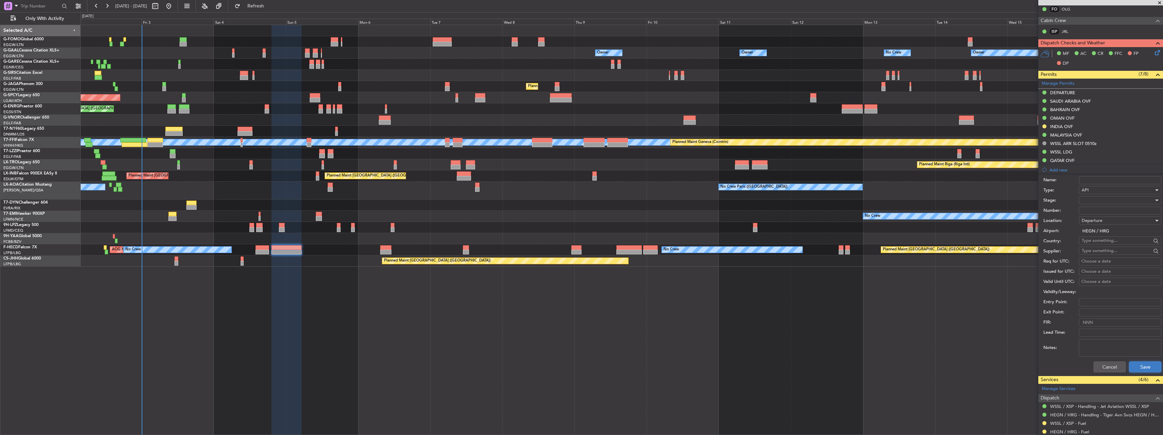
click at [1138, 366] on button "Save" at bounding box center [1146, 367] width 32 height 11
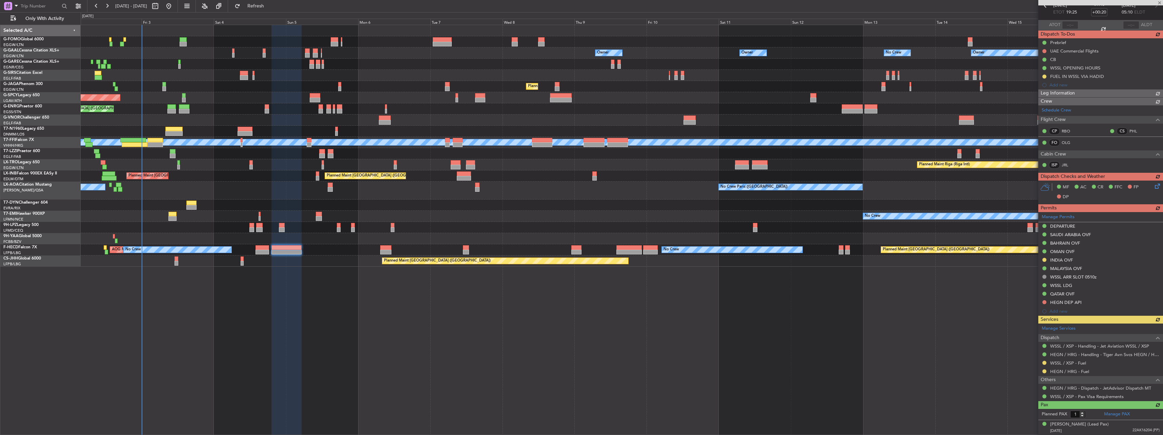
scroll to position [0, 0]
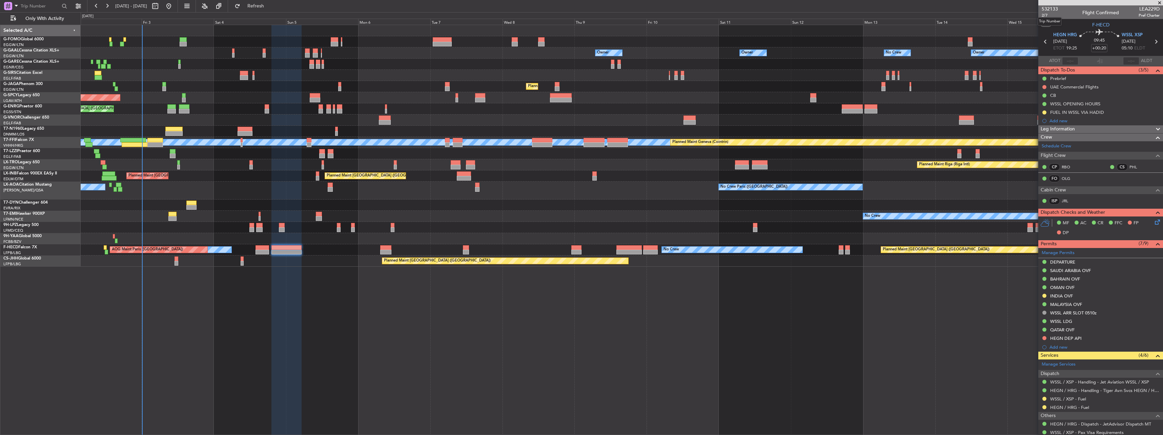
click at [1040, 18] on div "Trip Number" at bounding box center [1050, 21] width 24 height 8
click at [1040, 15] on mat-tooltip-component "Trip Number" at bounding box center [1050, 22] width 34 height 18
click at [1044, 15] on span "2/7" at bounding box center [1050, 16] width 16 height 6
click at [1044, 338] on button at bounding box center [1045, 338] width 4 height 4
click at [1026, 422] on span "Received OK" at bounding box center [1028, 419] width 26 height 7
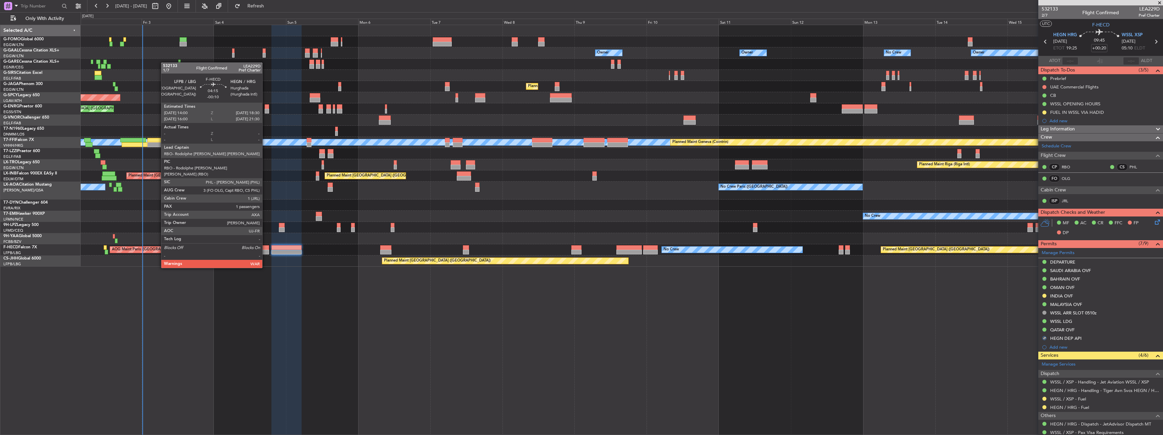
click at [265, 249] on div at bounding box center [263, 247] width 14 height 5
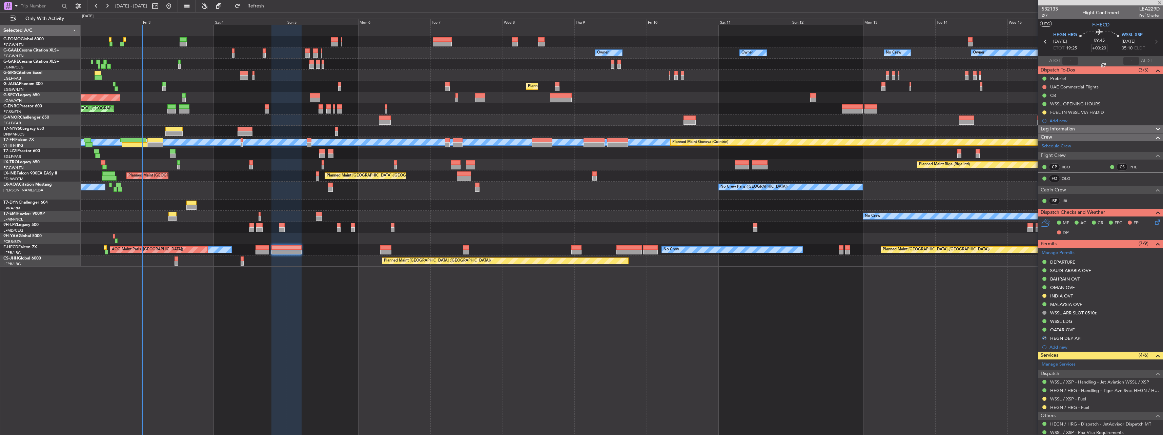
type input "-00:10"
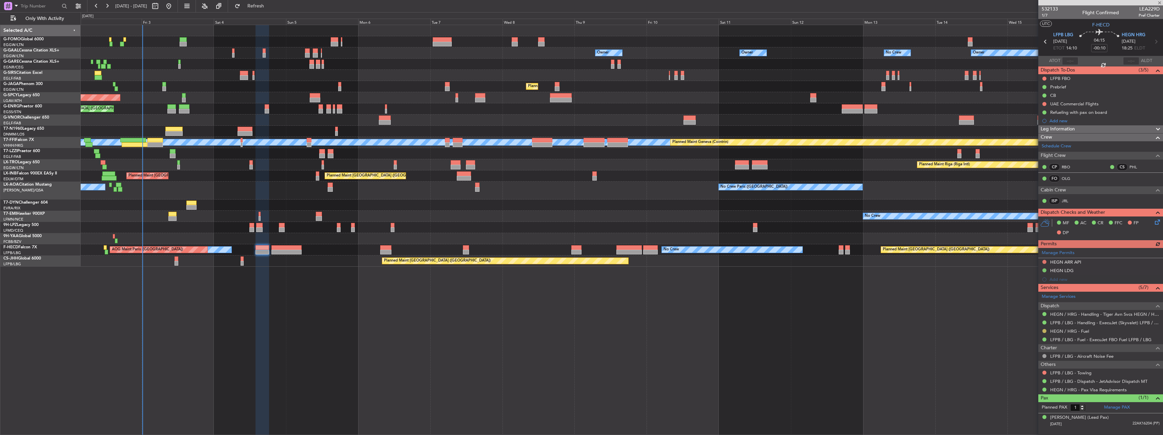
click at [1046, 329] on button at bounding box center [1045, 331] width 4 height 4
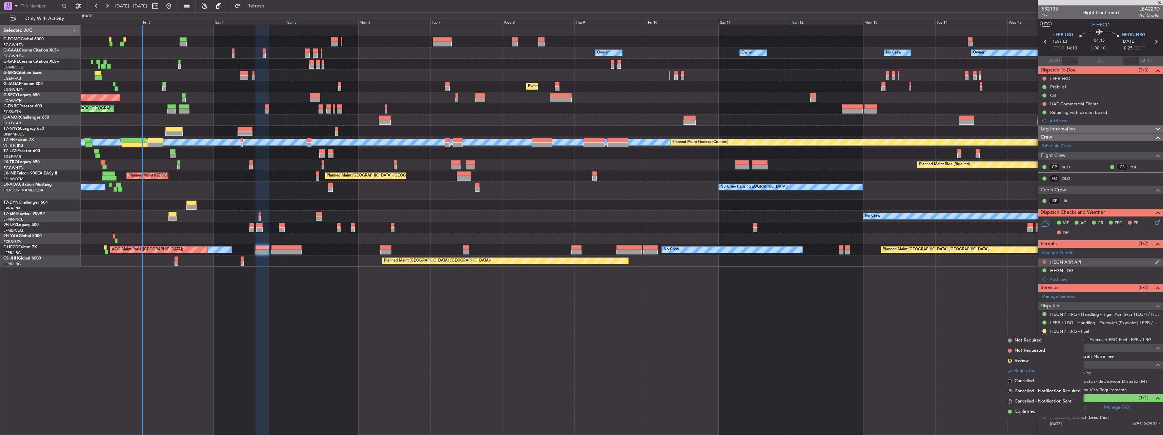
click at [1045, 262] on button at bounding box center [1045, 262] width 4 height 4
drag, startPoint x: 1035, startPoint y: 344, endPoint x: 1054, endPoint y: 355, distance: 21.7
click at [1035, 344] on span "Received OK" at bounding box center [1028, 342] width 26 height 7
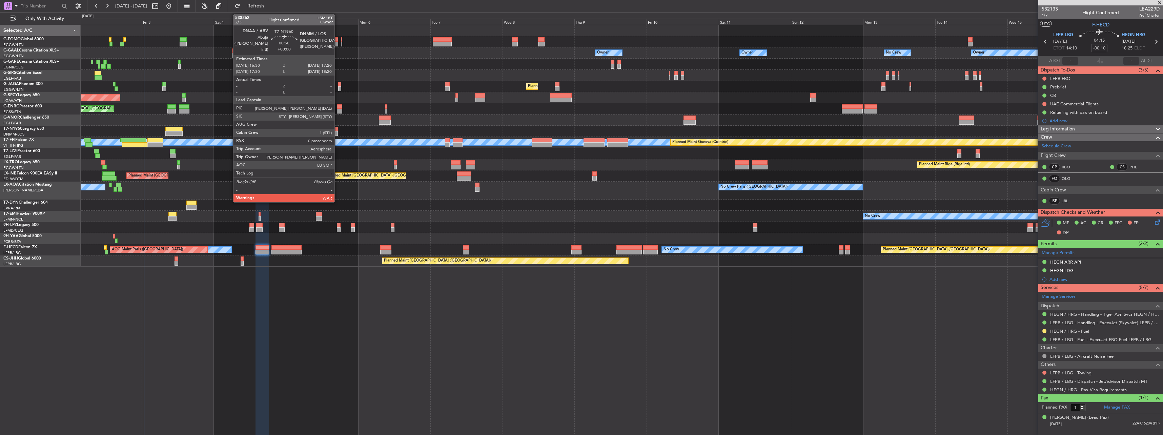
click at [338, 130] on div at bounding box center [336, 129] width 3 height 5
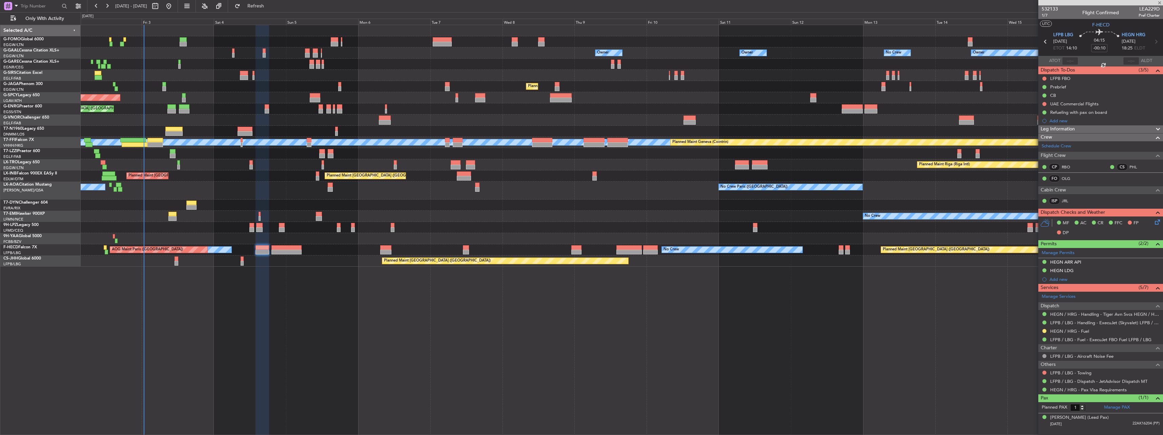
type input "0"
